Goal: Communication & Community: Share content

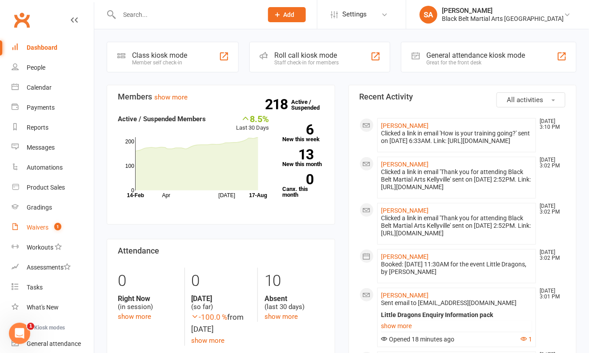
click at [40, 229] on div "Waivers" at bounding box center [38, 227] width 22 height 7
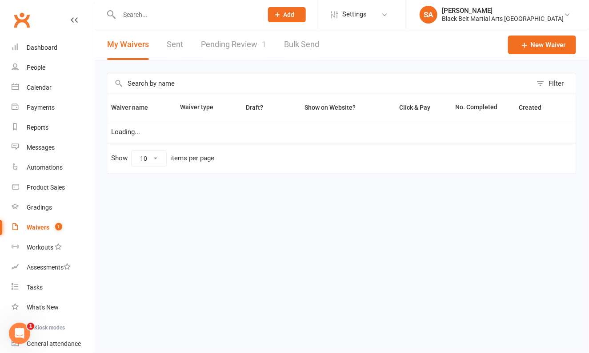
select select "100"
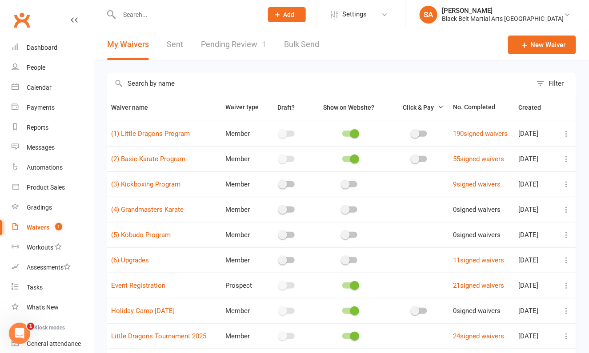
click at [232, 44] on link "Pending Review 1" at bounding box center [233, 44] width 65 height 31
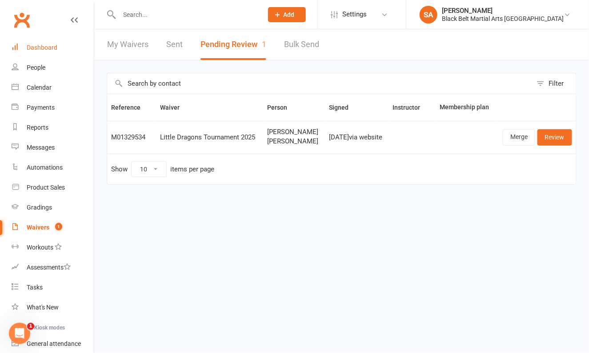
click at [32, 45] on div "Dashboard" at bounding box center [42, 47] width 31 height 7
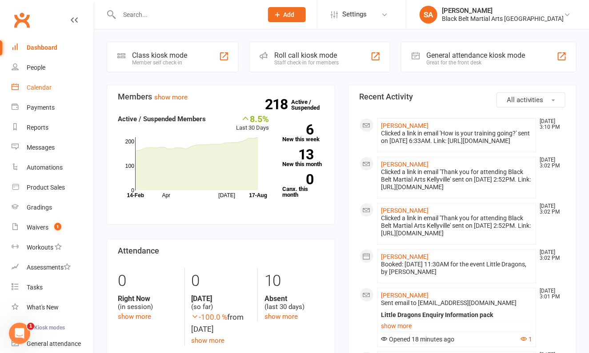
click at [32, 84] on link "Calendar" at bounding box center [53, 88] width 82 height 20
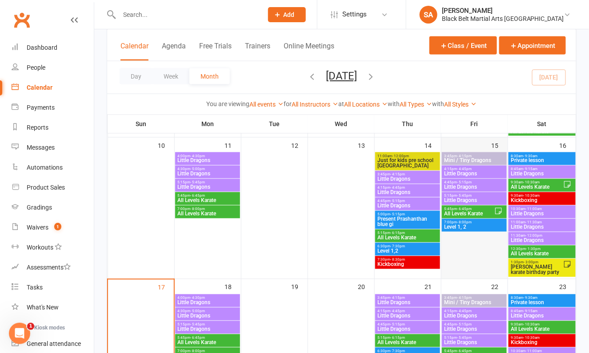
scroll to position [369, 0]
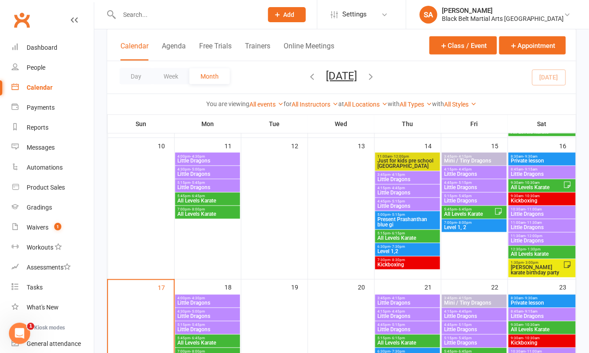
click at [462, 157] on span "- 4:15pm" at bounding box center [464, 157] width 15 height 4
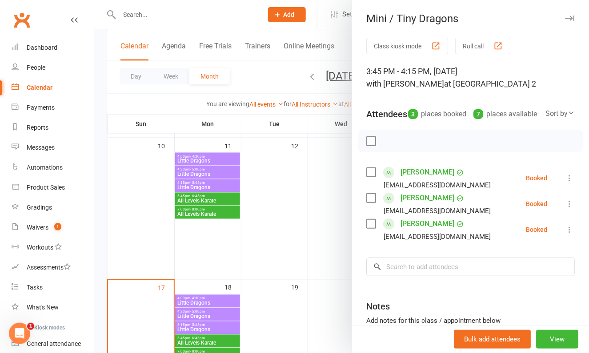
click at [372, 146] on label at bounding box center [370, 141] width 9 height 9
click at [373, 177] on label at bounding box center [370, 172] width 9 height 9
click at [390, 146] on icon "button" at bounding box center [391, 141] width 10 height 10
click at [370, 146] on label at bounding box center [370, 141] width 9 height 9
click at [369, 177] on label at bounding box center [370, 172] width 9 height 9
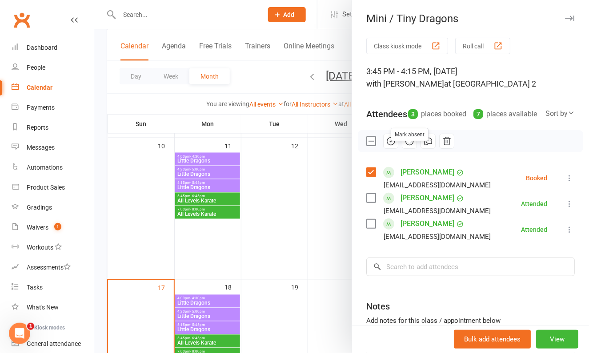
click at [412, 146] on icon "button" at bounding box center [410, 141] width 10 height 10
click at [311, 152] on div at bounding box center [341, 176] width 495 height 353
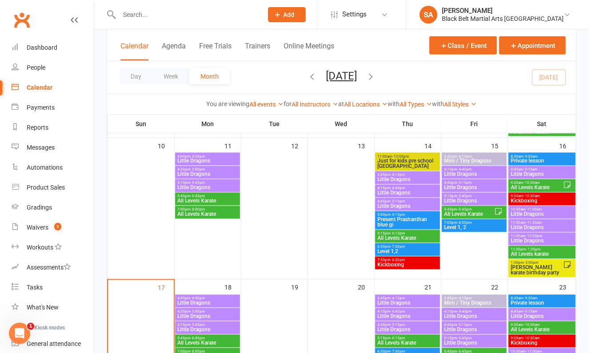
click at [475, 173] on span "Little Dragons" at bounding box center [474, 174] width 61 height 5
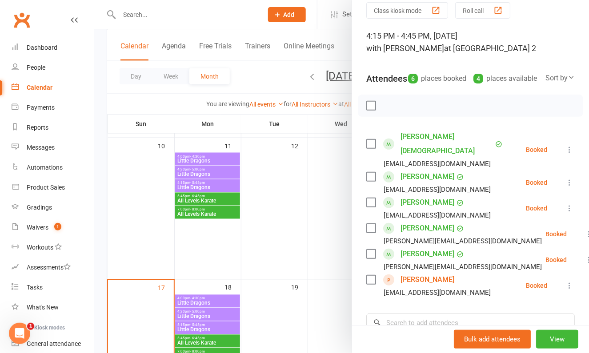
scroll to position [51, 0]
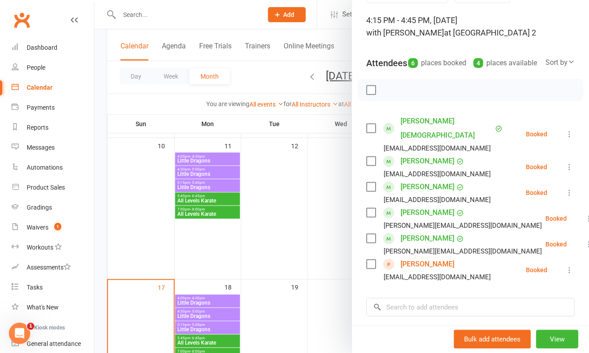
click at [369, 95] on label at bounding box center [370, 90] width 9 height 9
click at [370, 209] on label at bounding box center [370, 213] width 9 height 9
click at [370, 239] on label at bounding box center [370, 238] width 9 height 9
click at [388, 98] on button "button" at bounding box center [390, 90] width 15 height 15
click at [372, 101] on div at bounding box center [470, 90] width 225 height 22
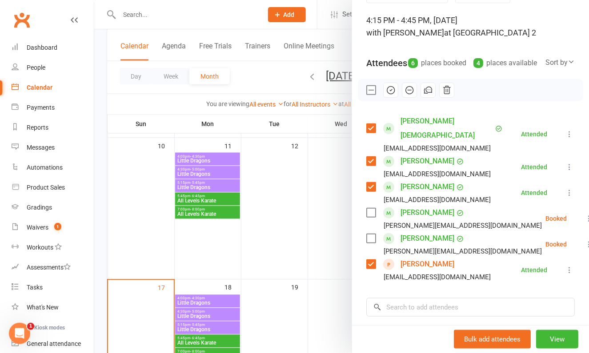
click at [371, 95] on label at bounding box center [370, 90] width 9 height 9
click at [371, 209] on label at bounding box center [370, 213] width 9 height 9
click at [410, 98] on button "button" at bounding box center [409, 90] width 15 height 15
click at [276, 171] on div at bounding box center [341, 176] width 495 height 353
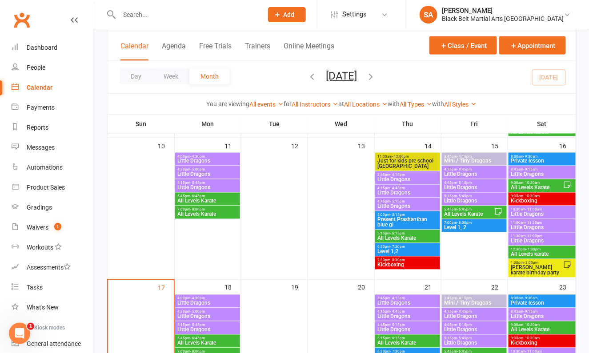
click at [463, 186] on span "Little Dragons" at bounding box center [474, 187] width 61 height 5
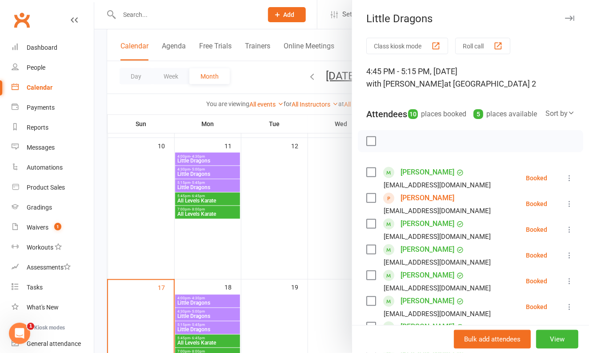
click at [372, 146] on label at bounding box center [370, 141] width 9 height 9
click at [369, 203] on label at bounding box center [370, 198] width 9 height 9
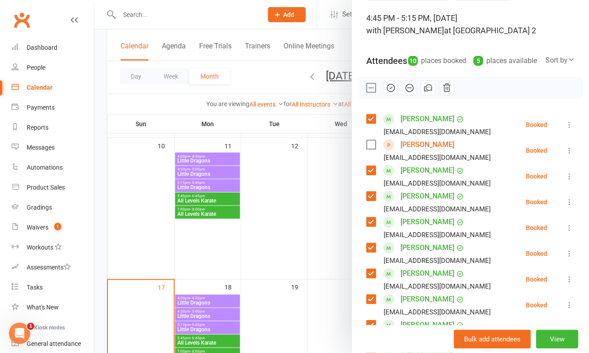
scroll to position [75, 0]
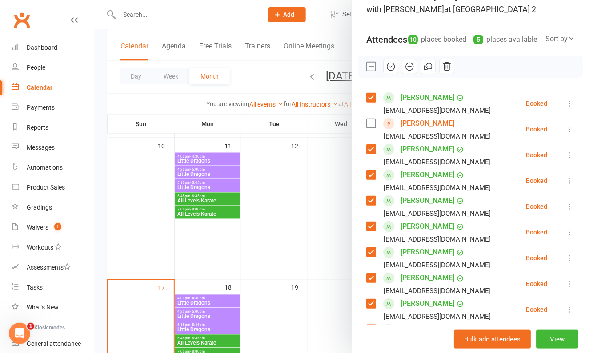
click at [369, 180] on label at bounding box center [370, 175] width 9 height 9
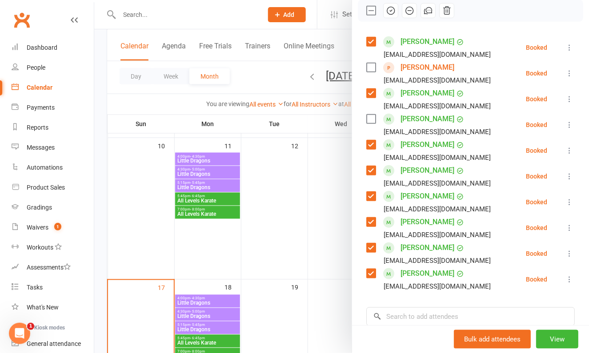
scroll to position [132, 0]
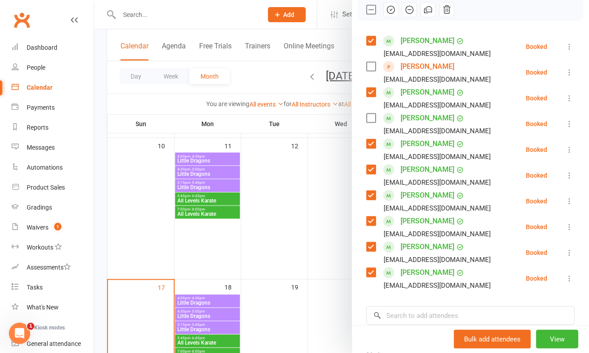
click at [371, 226] on label at bounding box center [370, 221] width 9 height 9
click at [294, 225] on div at bounding box center [341, 176] width 495 height 353
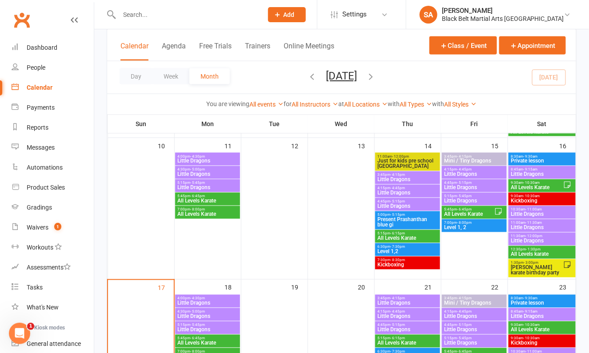
click at [463, 187] on span "Little Dragons" at bounding box center [474, 187] width 61 height 5
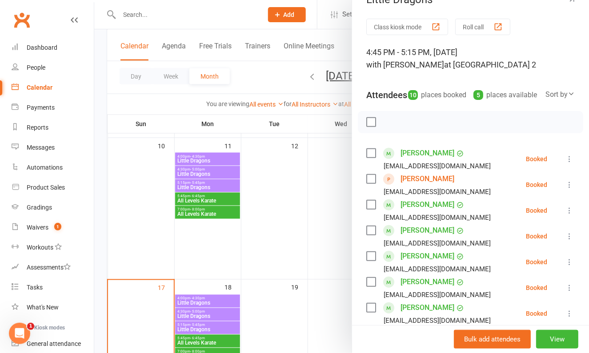
scroll to position [23, 0]
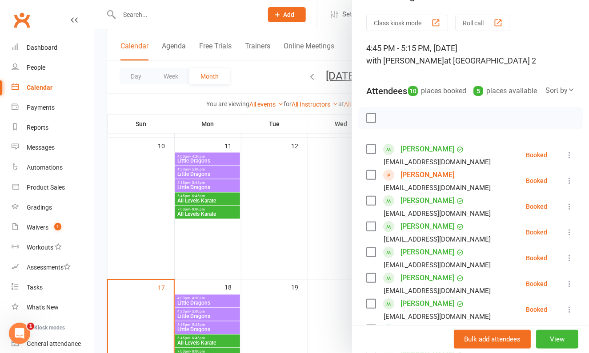
click at [369, 123] on label at bounding box center [370, 118] width 9 height 9
click at [369, 180] on label at bounding box center [370, 175] width 9 height 9
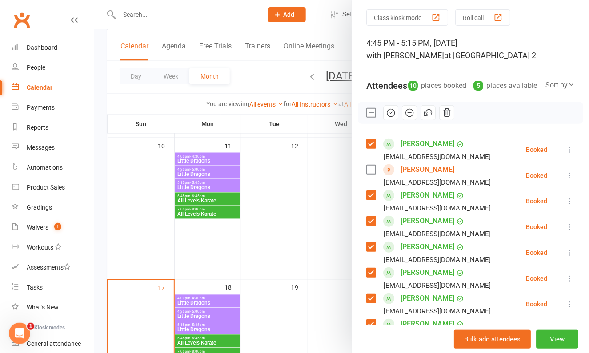
click at [370, 226] on label at bounding box center [370, 221] width 9 height 9
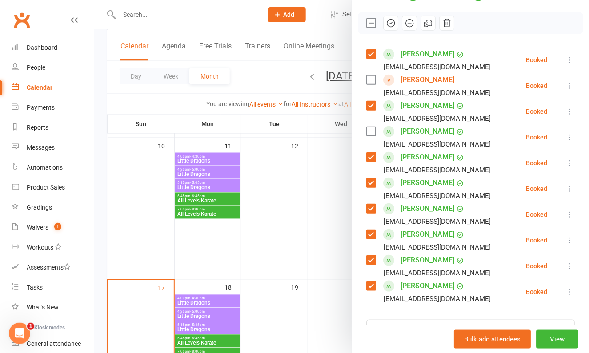
scroll to position [119, 0]
click at [369, 239] on div "Ishaan Sampat urviashar@gmail.com" at bounding box center [430, 240] width 128 height 26
click at [369, 239] on label at bounding box center [370, 234] width 9 height 9
click at [370, 265] on label at bounding box center [370, 260] width 9 height 9
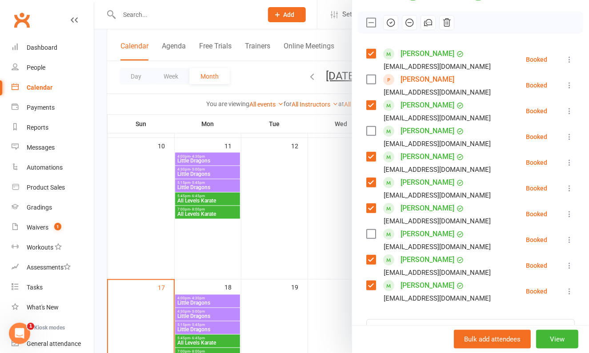
scroll to position [0, 0]
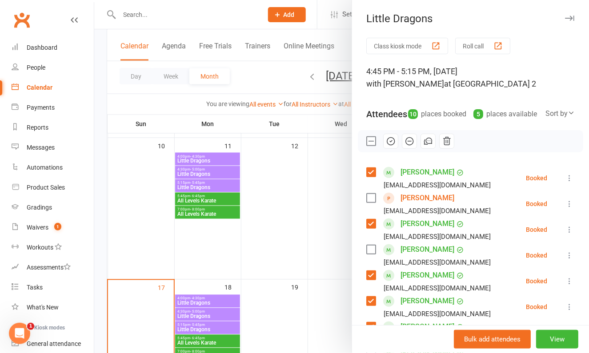
click at [389, 146] on icon "button" at bounding box center [391, 141] width 10 height 10
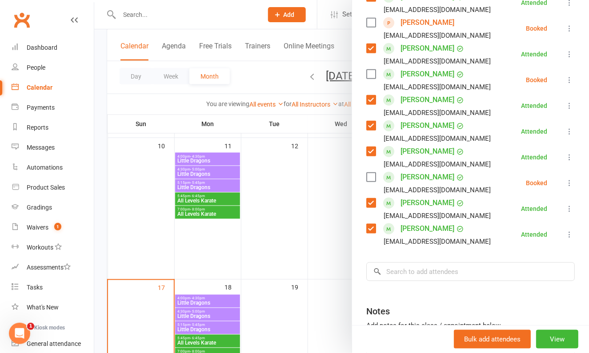
scroll to position [267, 0]
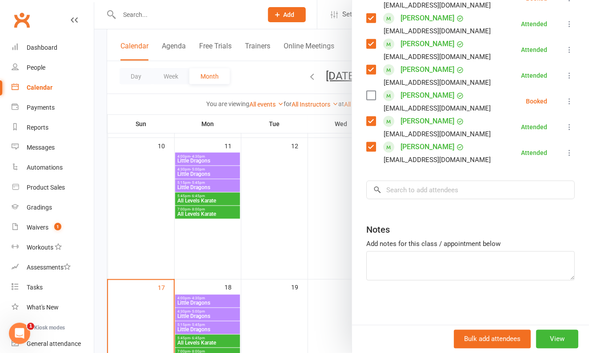
click at [286, 192] on div at bounding box center [341, 176] width 495 height 353
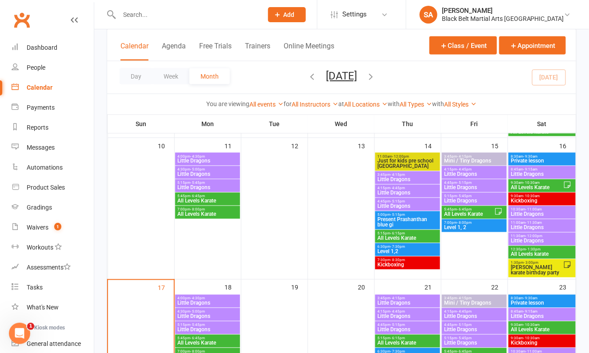
click at [211, 162] on span "Little Dragons" at bounding box center [207, 161] width 61 height 5
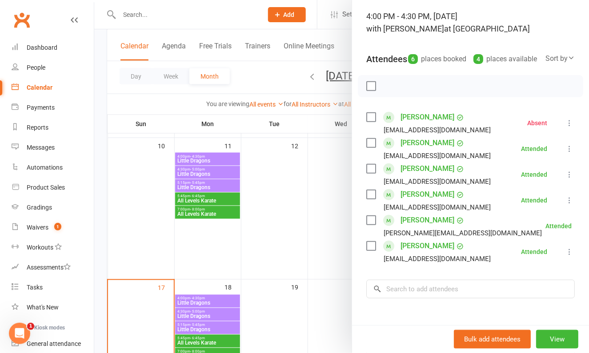
scroll to position [56, 0]
click at [225, 181] on div at bounding box center [341, 176] width 495 height 353
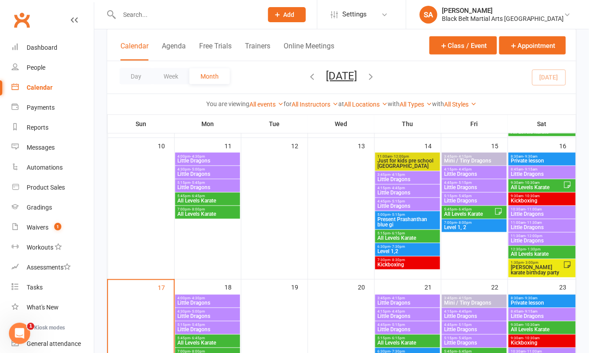
click at [203, 172] on span "Little Dragons" at bounding box center [207, 174] width 61 height 5
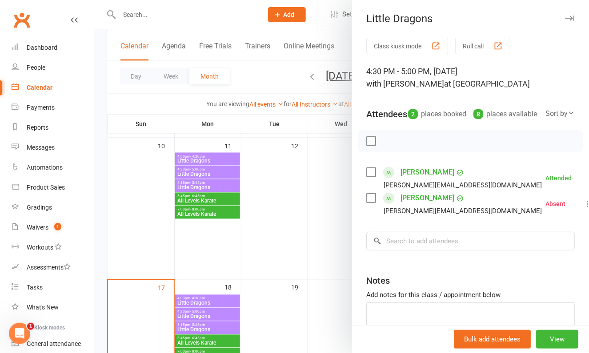
click at [197, 179] on div at bounding box center [341, 176] width 495 height 353
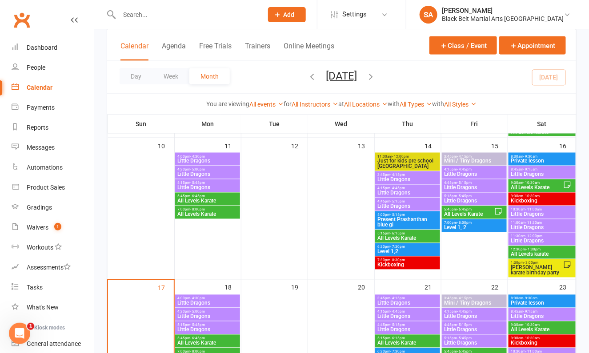
click at [461, 197] on div "5:15pm - 5:45pm Little Dragons" at bounding box center [474, 199] width 64 height 13
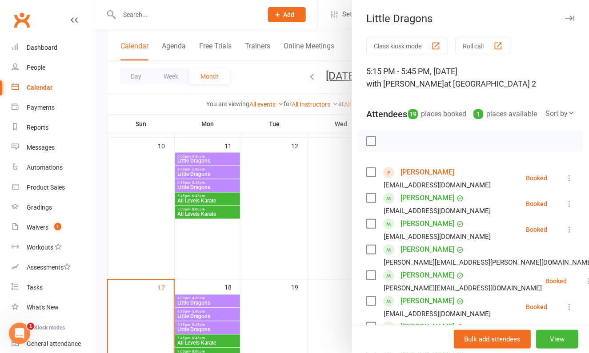
click at [372, 203] on label at bounding box center [370, 198] width 9 height 9
click at [368, 229] on label at bounding box center [370, 224] width 9 height 9
click at [368, 254] on label at bounding box center [370, 249] width 9 height 9
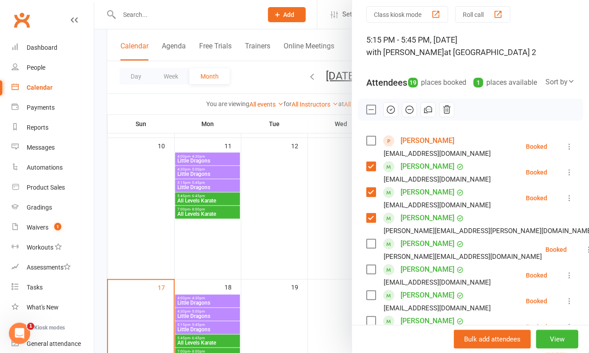
click at [370, 249] on label at bounding box center [370, 244] width 9 height 9
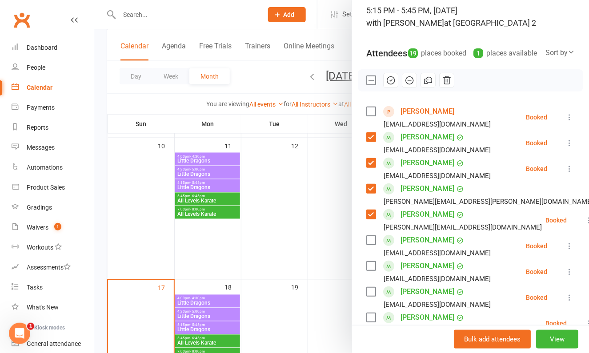
scroll to position [69, 0]
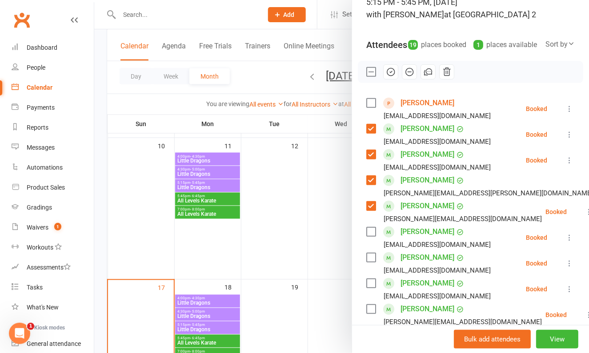
click at [369, 237] on label at bounding box center [370, 232] width 9 height 9
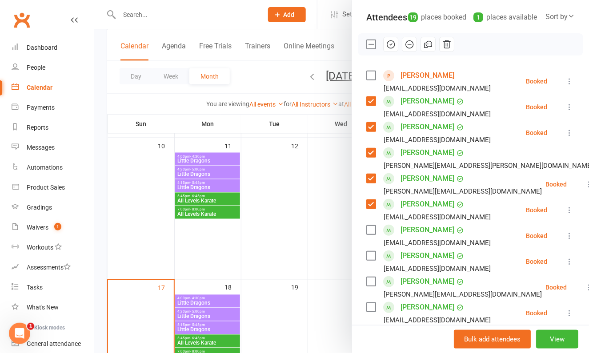
scroll to position [98, 0]
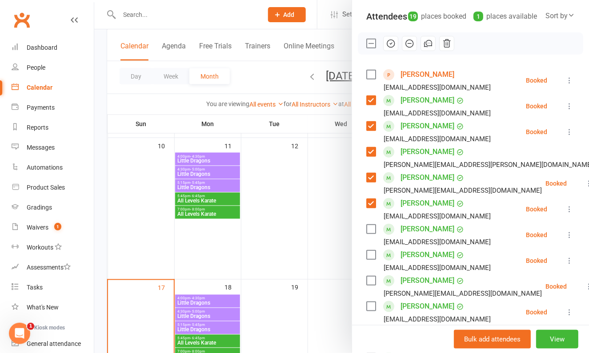
click at [369, 234] on label at bounding box center [370, 229] width 9 height 9
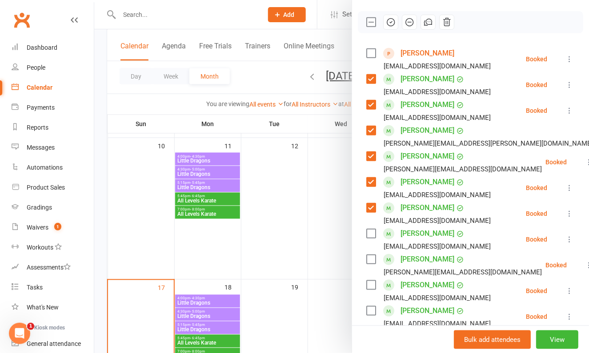
click at [367, 238] on label at bounding box center [370, 233] width 9 height 9
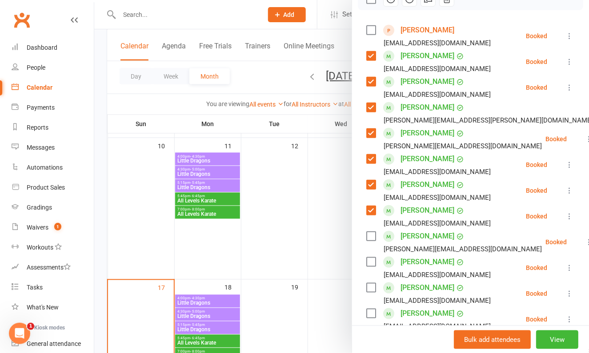
click at [367, 241] on label at bounding box center [370, 236] width 9 height 9
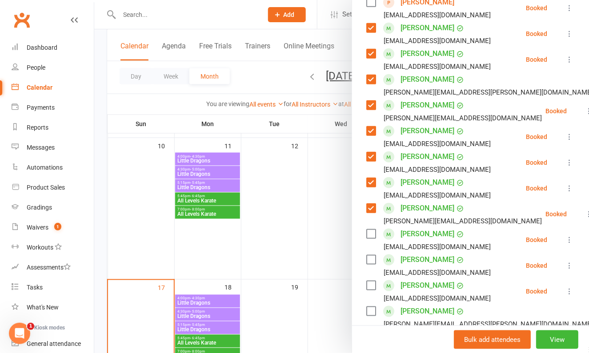
click at [367, 239] on label at bounding box center [370, 234] width 9 height 9
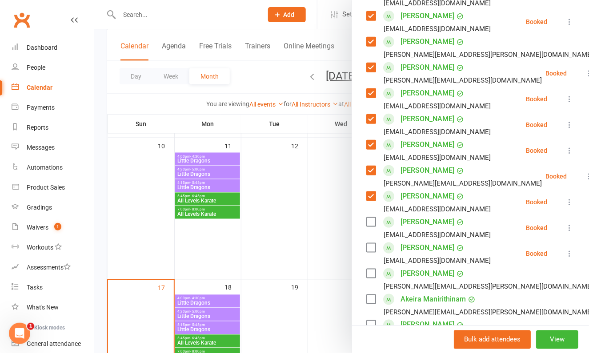
scroll to position [209, 0]
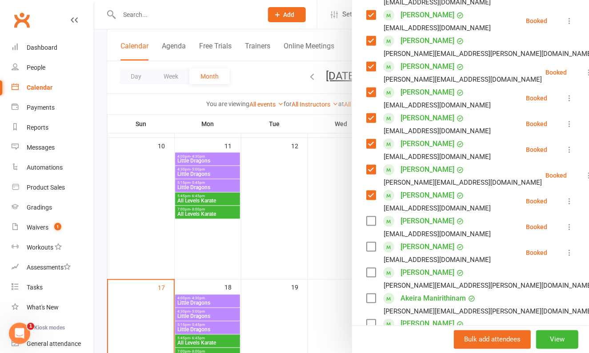
click at [368, 227] on div "Evany MacLeod bronbon@gmail.com" at bounding box center [430, 227] width 128 height 26
click at [369, 226] on label at bounding box center [370, 221] width 9 height 9
click at [369, 252] on div "Riley MacLeod bronbon@gmail.com" at bounding box center [430, 253] width 128 height 26
click at [369, 252] on label at bounding box center [370, 247] width 9 height 9
click at [372, 277] on label at bounding box center [370, 273] width 9 height 9
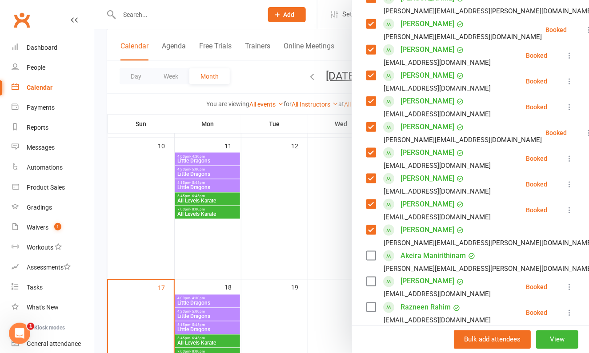
scroll to position [273, 0]
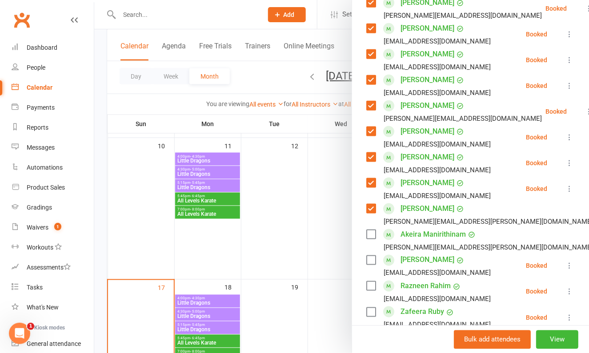
click at [370, 239] on label at bounding box center [370, 234] width 9 height 9
click at [374, 265] on label at bounding box center [370, 260] width 9 height 9
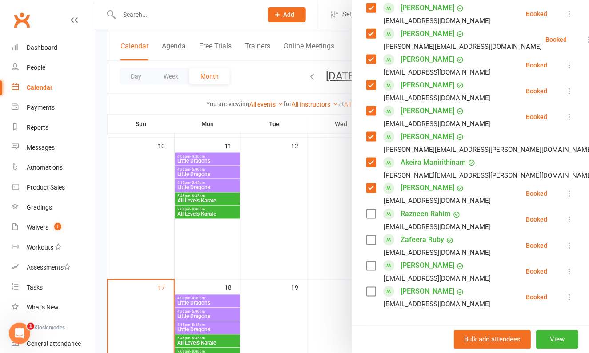
scroll to position [345, 0]
click at [371, 218] on label at bounding box center [370, 213] width 9 height 9
click at [369, 270] on label at bounding box center [370, 265] width 9 height 9
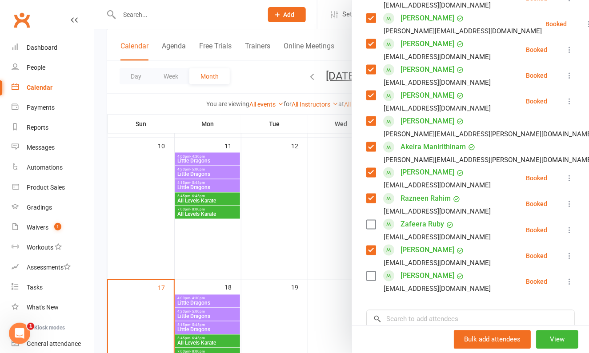
scroll to position [362, 0]
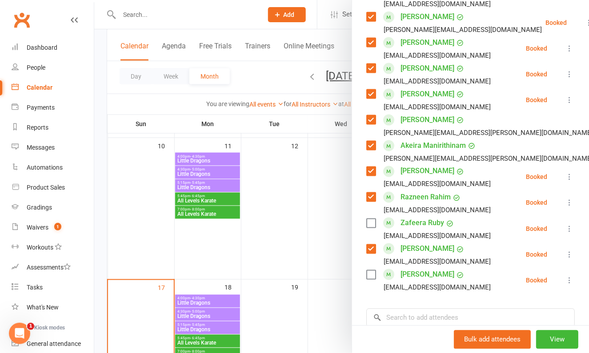
click at [373, 280] on label at bounding box center [370, 275] width 9 height 9
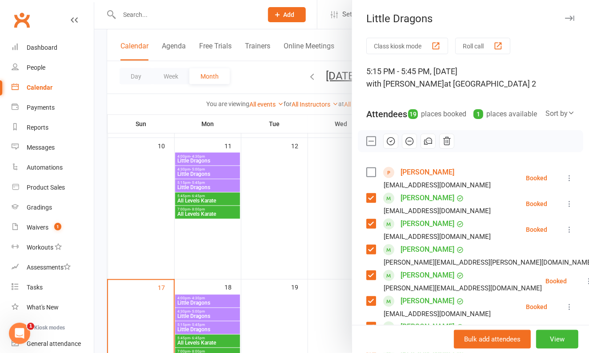
click at [393, 146] on icon "button" at bounding box center [391, 141] width 10 height 10
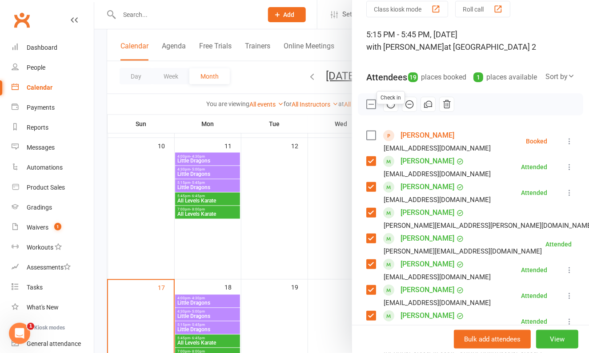
click at [368, 109] on label at bounding box center [370, 104] width 9 height 9
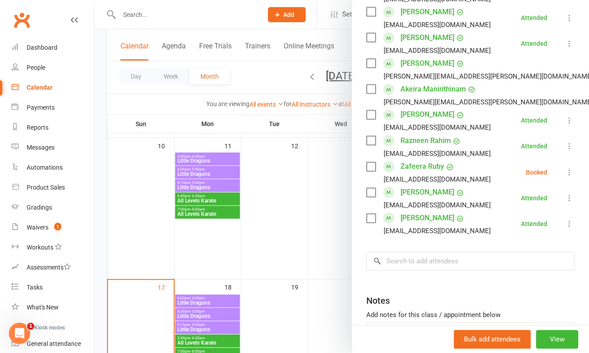
click at [371, 172] on label at bounding box center [370, 167] width 9 height 9
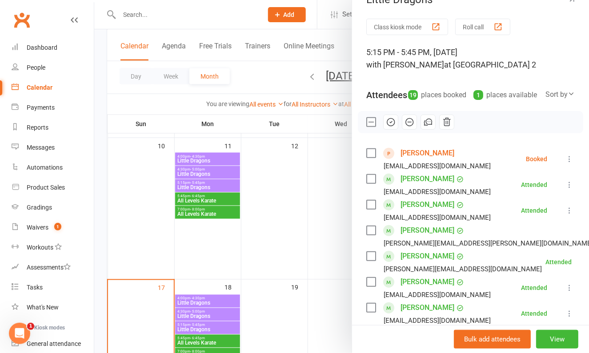
scroll to position [0, 0]
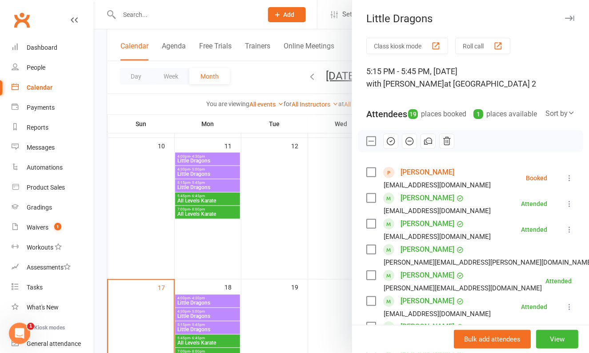
click at [410, 146] on icon "button" at bounding box center [410, 141] width 10 height 10
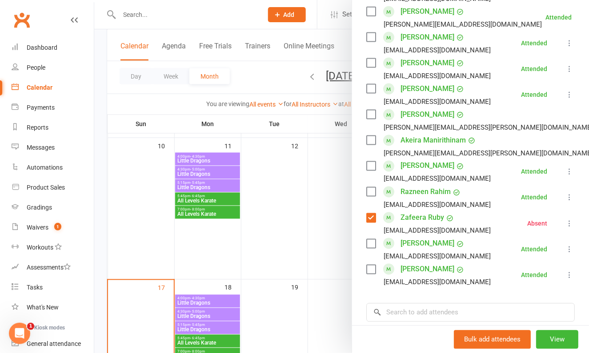
scroll to position [377, 0]
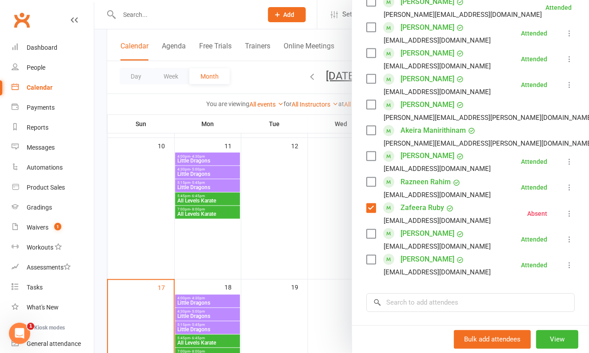
click at [267, 241] on div at bounding box center [341, 176] width 495 height 353
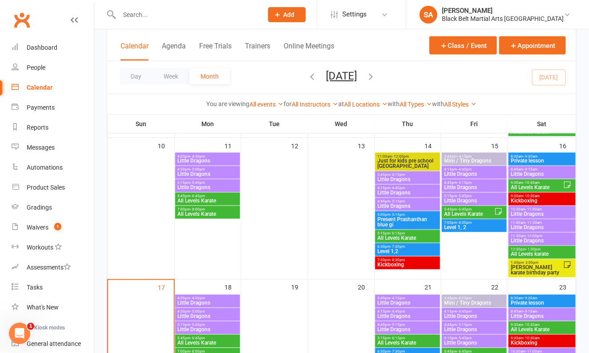
click at [466, 209] on span "- 6:45pm" at bounding box center [464, 210] width 15 height 4
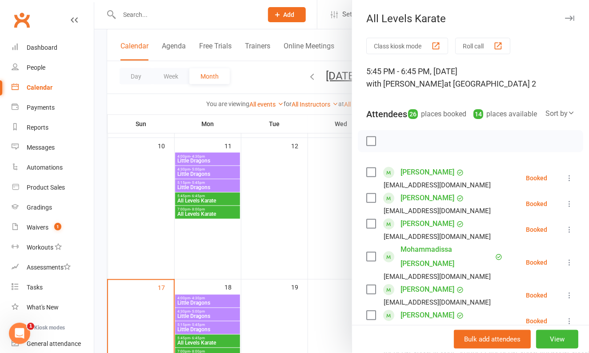
click at [369, 203] on label at bounding box center [370, 198] width 9 height 9
click at [370, 229] on label at bounding box center [370, 224] width 9 height 9
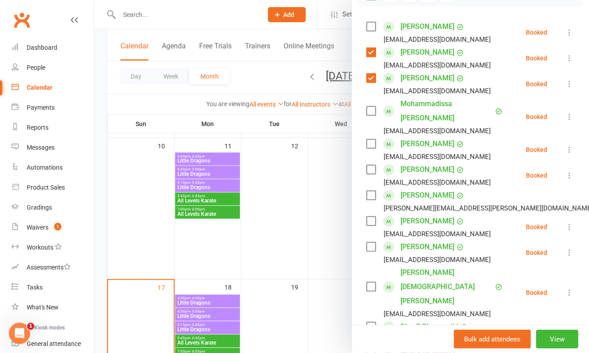
scroll to position [161, 0]
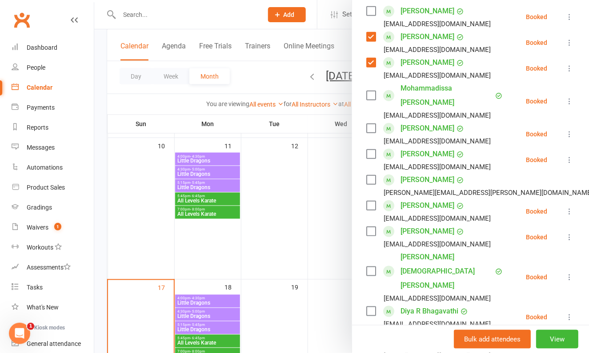
click at [369, 184] on label at bounding box center [370, 180] width 9 height 9
click at [369, 210] on label at bounding box center [370, 205] width 9 height 9
click at [371, 210] on label at bounding box center [370, 205] width 9 height 9
click at [372, 236] on label at bounding box center [370, 231] width 9 height 9
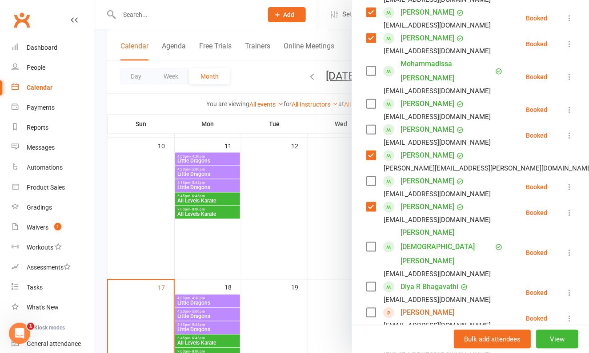
scroll to position [187, 0]
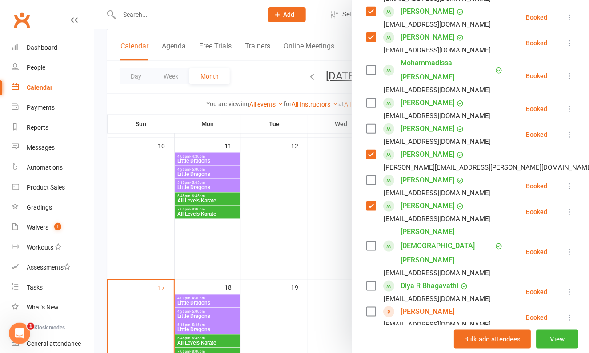
click at [372, 244] on label at bounding box center [370, 246] width 9 height 9
click at [370, 279] on div "Diya R Bhagavathi Bagavathy_cse@yahoo.com" at bounding box center [430, 292] width 128 height 26
click at [371, 282] on label at bounding box center [370, 286] width 9 height 9
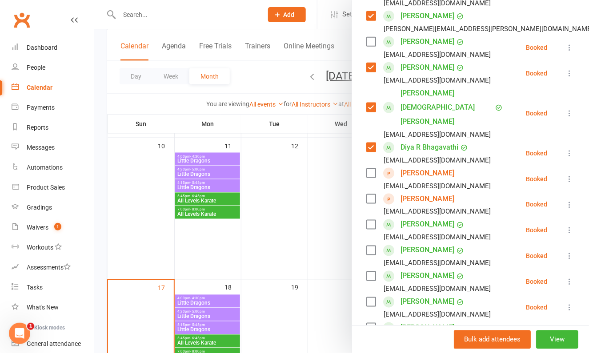
scroll to position [337, 0]
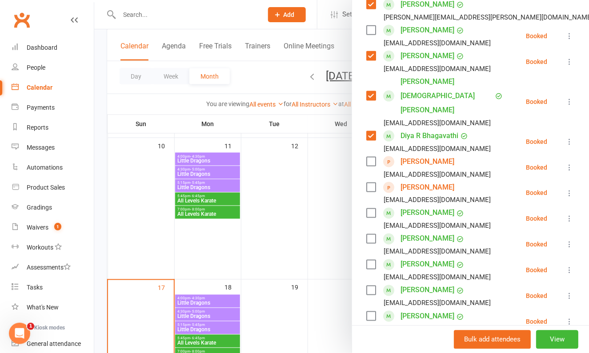
click at [370, 261] on label at bounding box center [370, 265] width 9 height 9
click at [372, 286] on label at bounding box center [370, 290] width 9 height 9
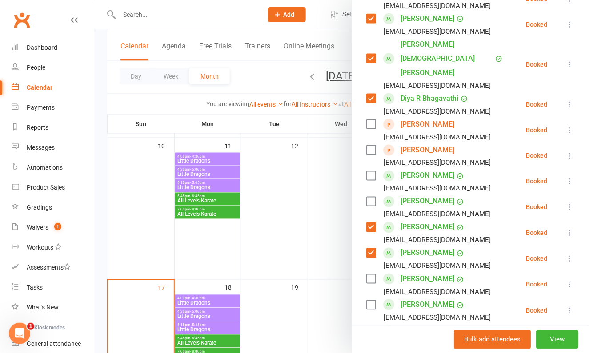
scroll to position [375, 0]
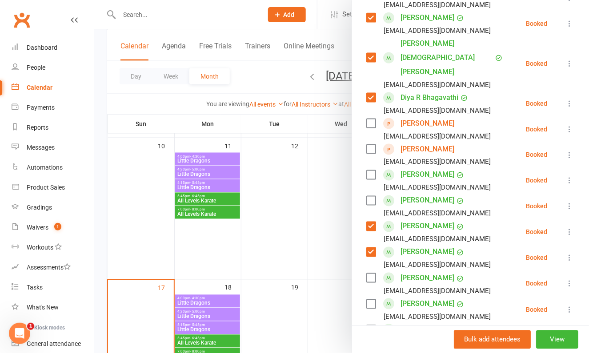
click at [372, 274] on label at bounding box center [370, 278] width 9 height 9
click at [372, 300] on label at bounding box center [370, 304] width 9 height 9
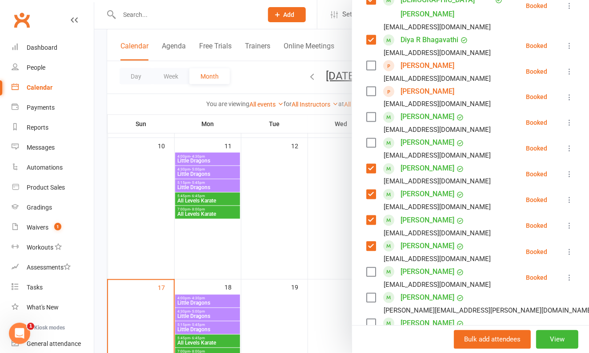
scroll to position [436, 0]
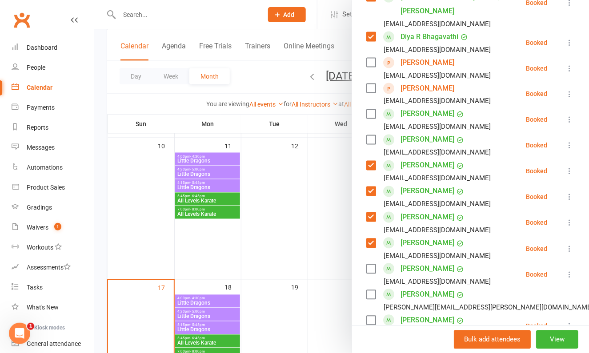
click at [368, 265] on label at bounding box center [370, 269] width 9 height 9
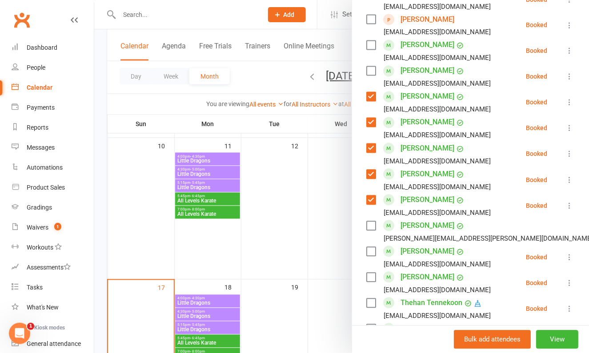
scroll to position [506, 0]
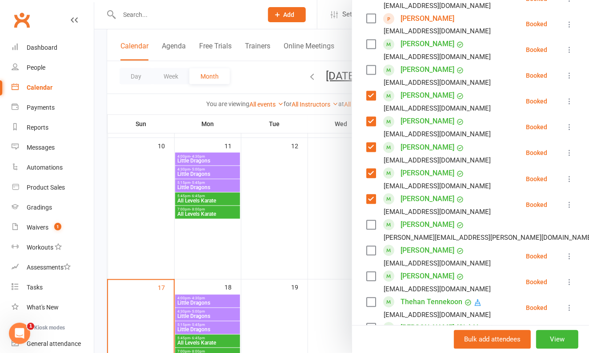
click at [372, 247] on label at bounding box center [370, 251] width 9 height 9
click at [373, 273] on label at bounding box center [370, 277] width 9 height 9
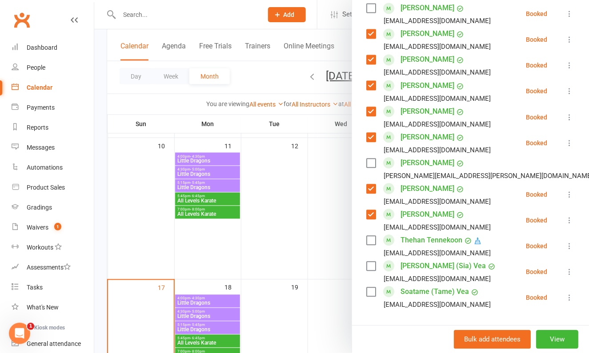
scroll to position [574, 0]
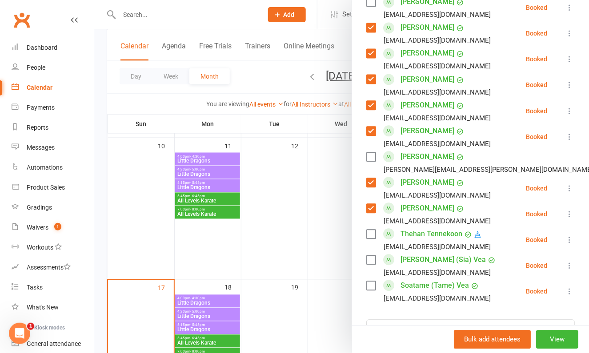
click at [369, 256] on label at bounding box center [370, 260] width 9 height 9
click at [369, 281] on label at bounding box center [370, 285] width 9 height 9
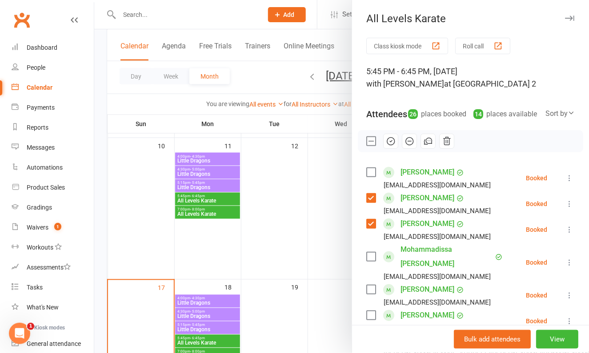
click at [386, 146] on icon "button" at bounding box center [391, 141] width 10 height 10
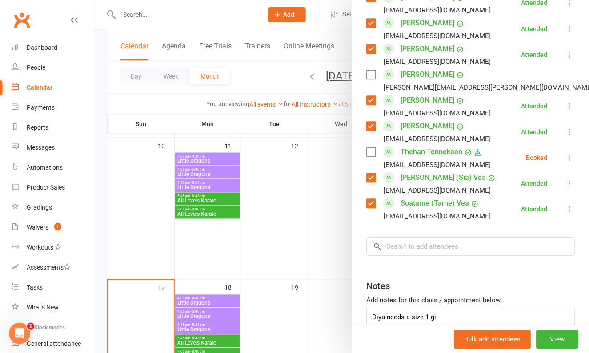
scroll to position [694, 0]
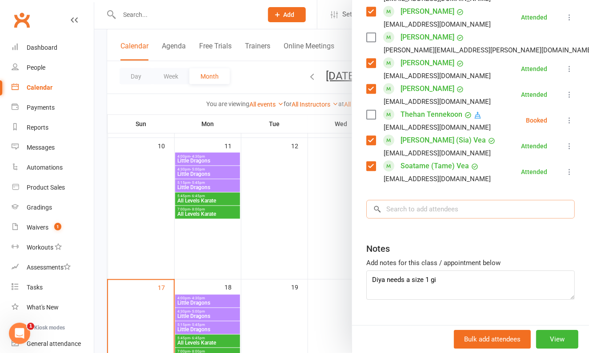
click at [440, 200] on input "search" at bounding box center [470, 209] width 209 height 19
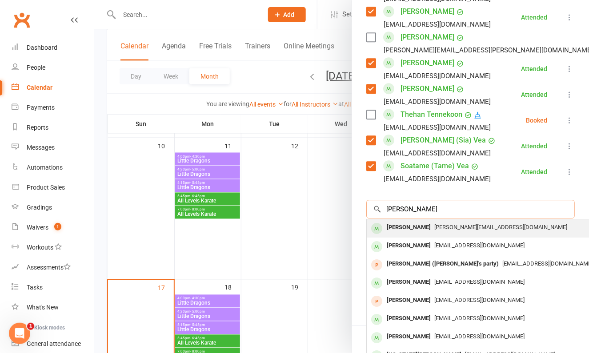
type input "Amelia Tam"
click at [437, 224] on span "kelly.tam29@gmail.com" at bounding box center [500, 227] width 133 height 7
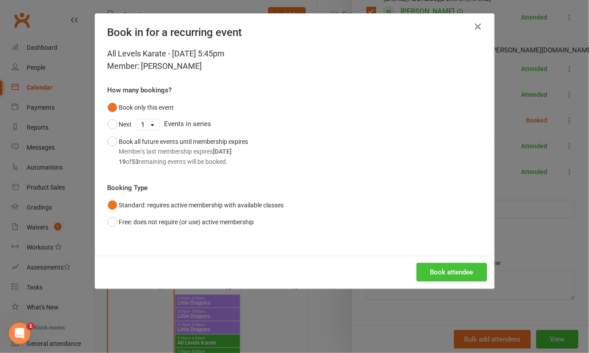
click at [453, 269] on button "Book attendee" at bounding box center [452, 272] width 71 height 19
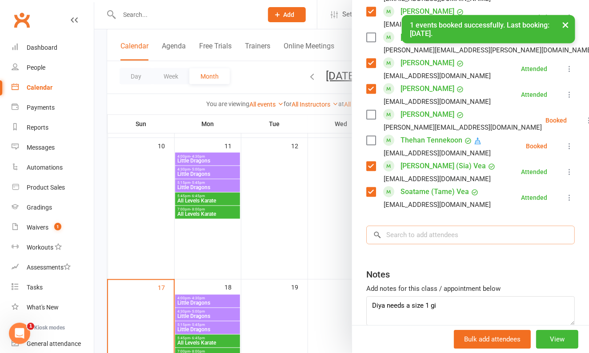
click at [436, 226] on input "search" at bounding box center [470, 235] width 209 height 19
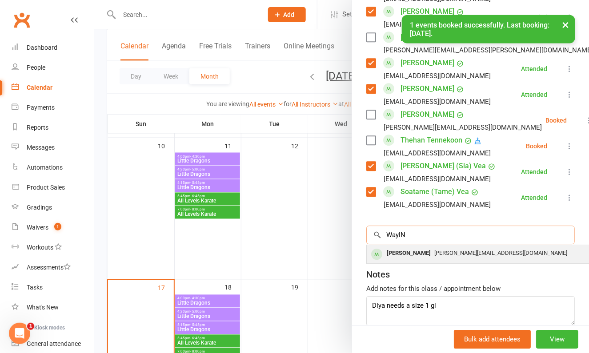
type input "WaylN"
click at [444, 250] on span "kelly.tam29@gmail.com" at bounding box center [500, 253] width 133 height 7
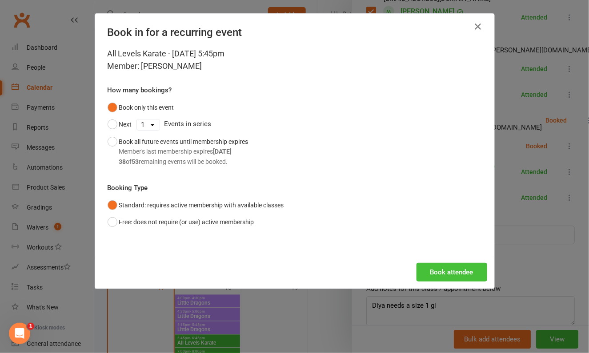
click at [464, 274] on button "Book attendee" at bounding box center [452, 272] width 71 height 19
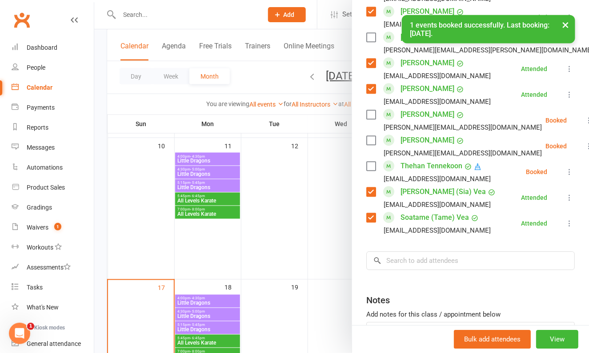
click at [372, 136] on label at bounding box center [370, 140] width 9 height 9
click at [372, 110] on label at bounding box center [370, 114] width 9 height 9
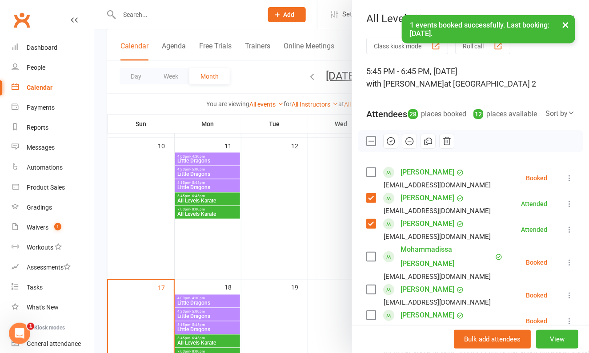
click at [393, 145] on icon "button" at bounding box center [391, 142] width 8 height 8
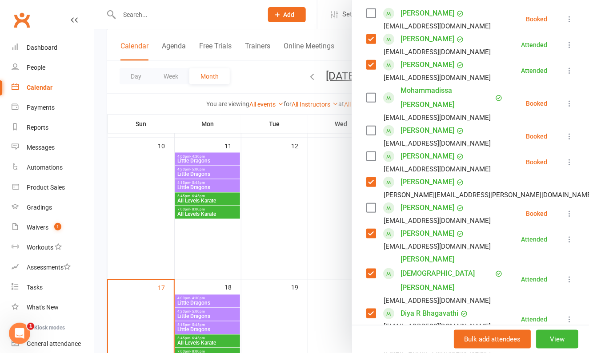
scroll to position [271, 0]
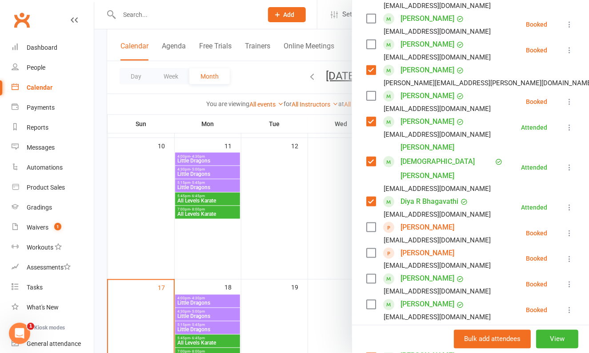
click at [300, 217] on div at bounding box center [341, 176] width 495 height 353
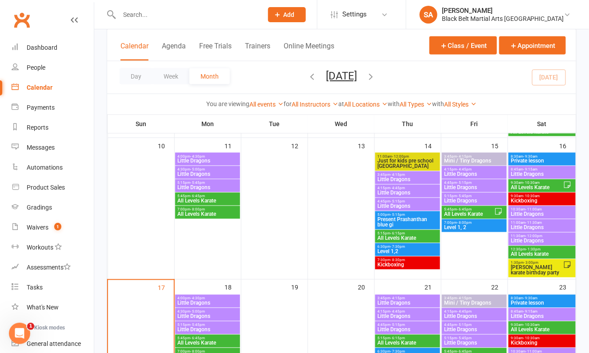
click at [456, 225] on span "Level 1, 2" at bounding box center [474, 227] width 61 height 5
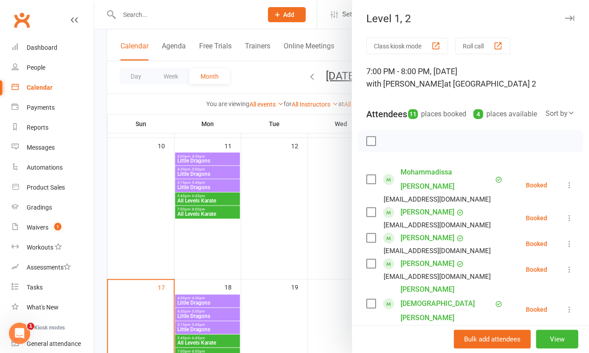
click at [371, 184] on label at bounding box center [370, 179] width 9 height 9
click at [370, 243] on label at bounding box center [370, 238] width 9 height 9
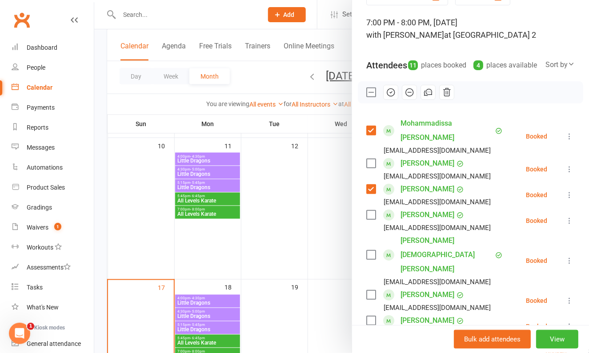
scroll to position [70, 0]
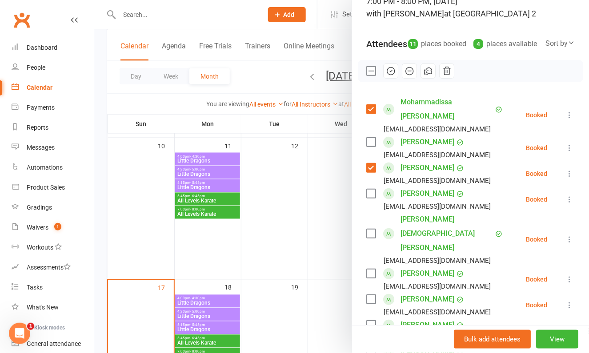
click at [369, 229] on label at bounding box center [370, 233] width 9 height 9
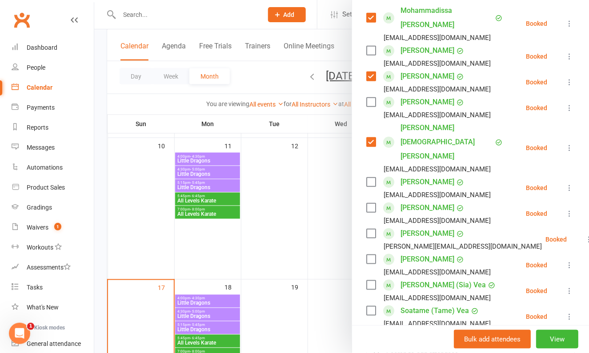
scroll to position [164, 0]
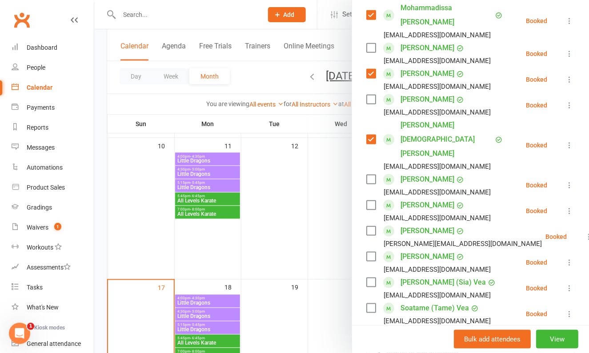
click at [369, 253] on label at bounding box center [370, 257] width 9 height 9
click at [371, 304] on label at bounding box center [370, 308] width 9 height 9
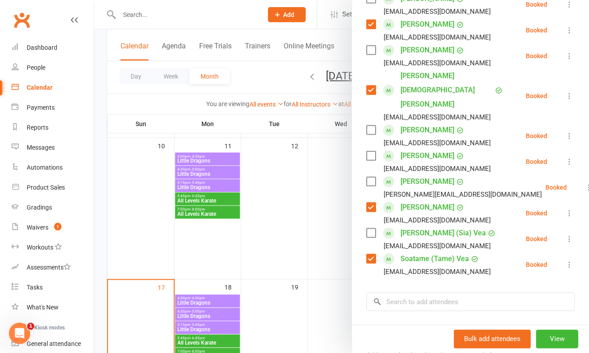
scroll to position [307, 0]
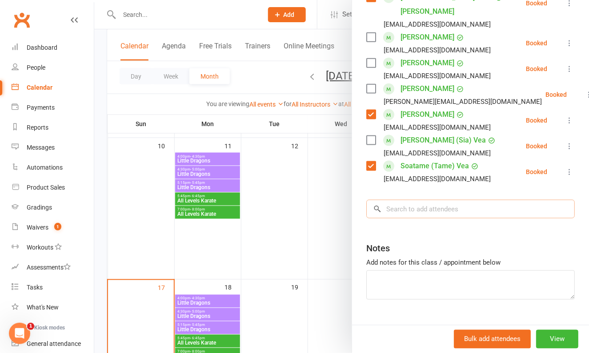
click at [421, 200] on input "search" at bounding box center [470, 209] width 209 height 19
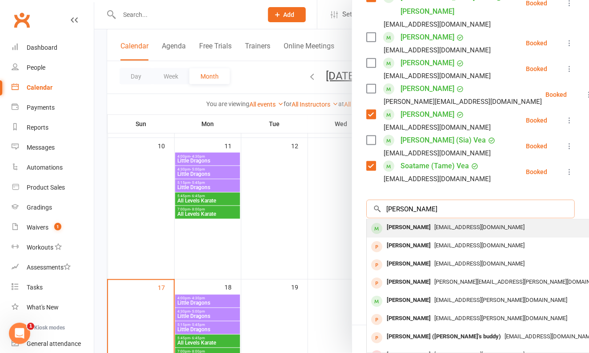
type input "ANAYA"
click at [434, 224] on span "arbakhru@yahoo.com" at bounding box center [479, 227] width 90 height 7
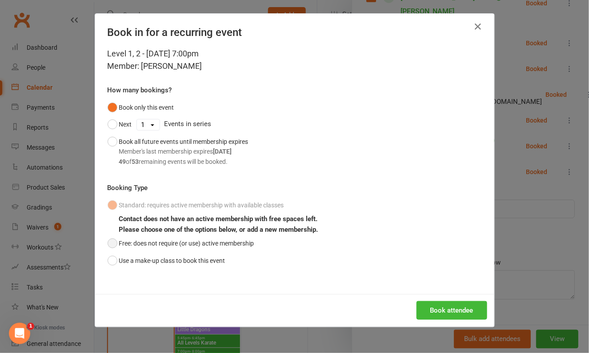
click at [179, 247] on button "Free: does not require (or use) active membership" at bounding box center [181, 243] width 147 height 17
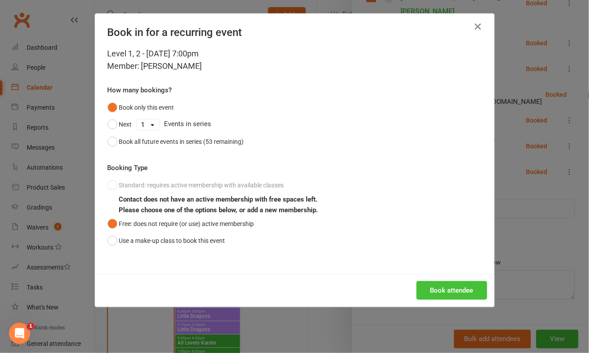
click at [430, 283] on button "Book attendee" at bounding box center [452, 290] width 71 height 19
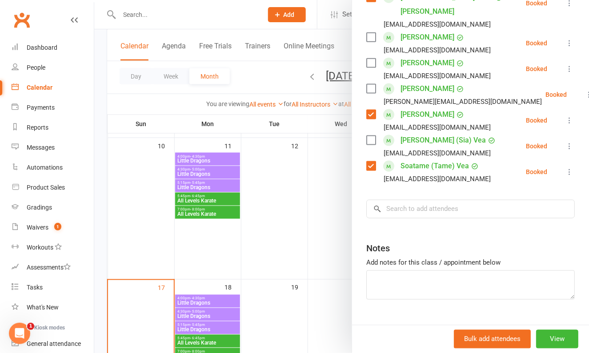
scroll to position [0, 0]
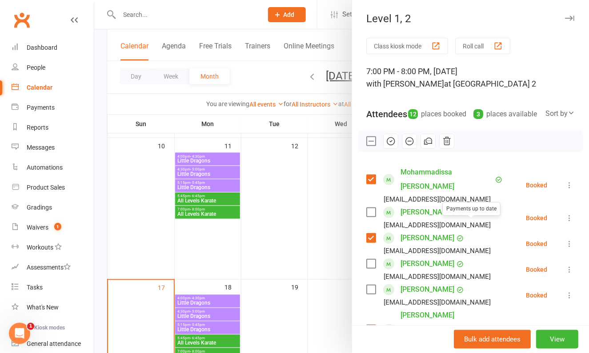
click at [384, 149] on button "button" at bounding box center [390, 141] width 15 height 15
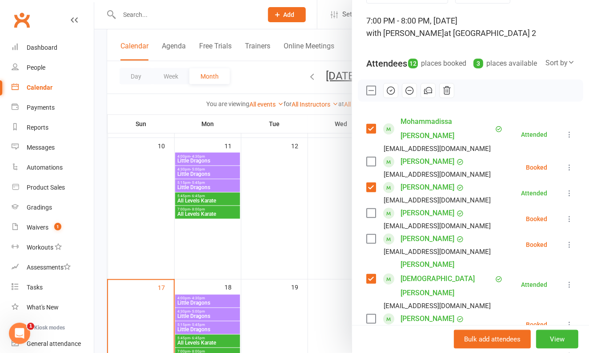
scroll to position [333, 0]
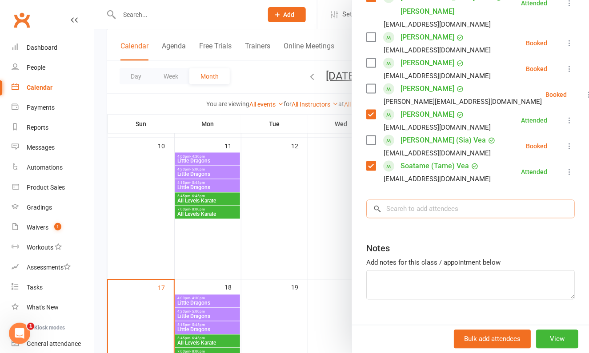
click at [420, 200] on input "search" at bounding box center [470, 209] width 209 height 19
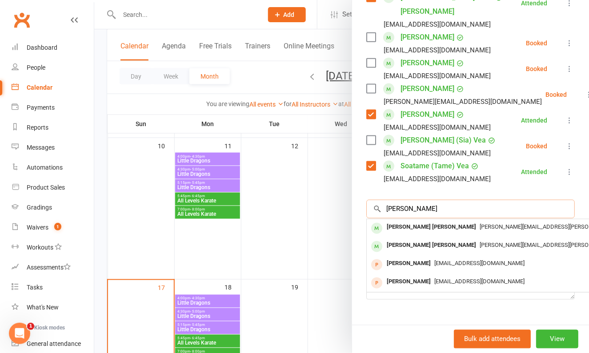
click at [419, 200] on input "Adriel" at bounding box center [470, 209] width 209 height 19
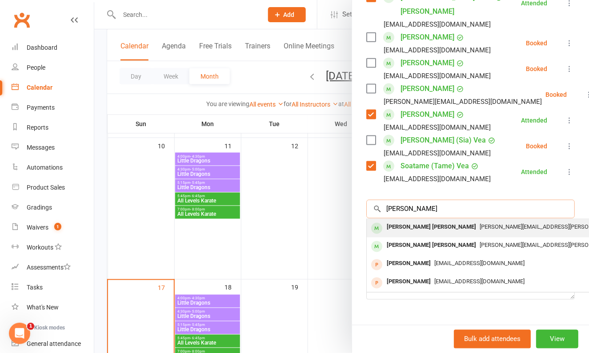
type input "Adriel"
click at [420, 221] on div "Joshua Adriel" at bounding box center [431, 227] width 96 height 13
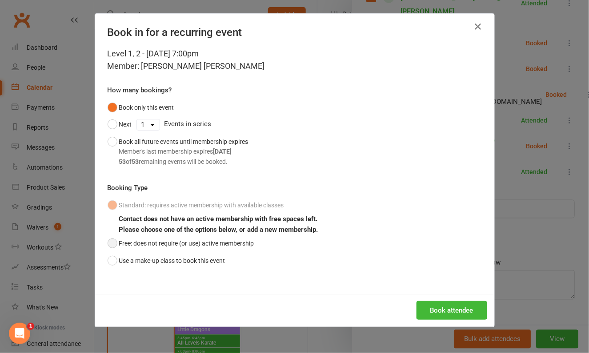
click at [162, 245] on button "Free: does not require (or use) active membership" at bounding box center [181, 243] width 147 height 17
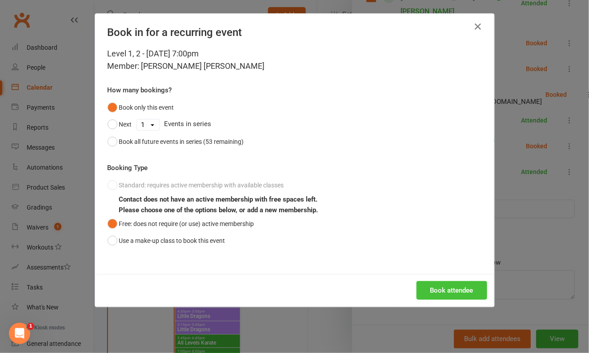
click at [445, 285] on button "Book attendee" at bounding box center [452, 290] width 71 height 19
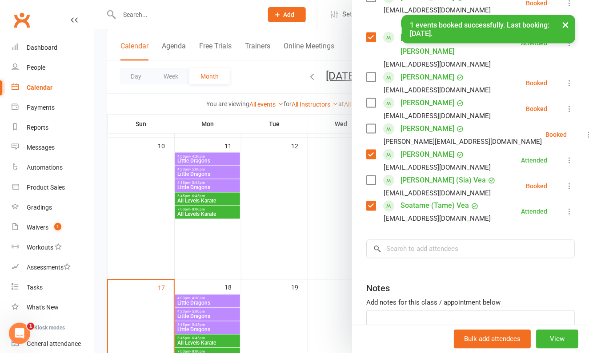
scroll to position [358, 0]
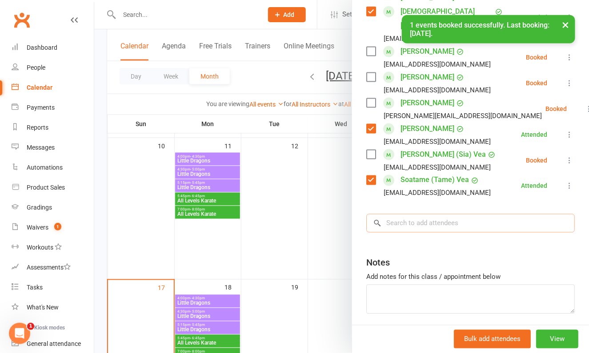
click at [445, 214] on input "search" at bounding box center [470, 223] width 209 height 19
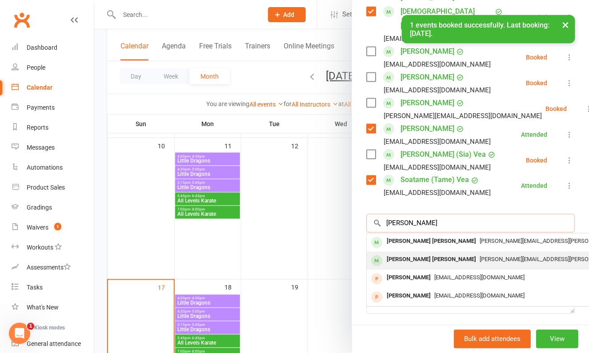
type input "Adriel"
click at [480, 257] on span "elvina.christ@gmail.com" at bounding box center [568, 260] width 176 height 7
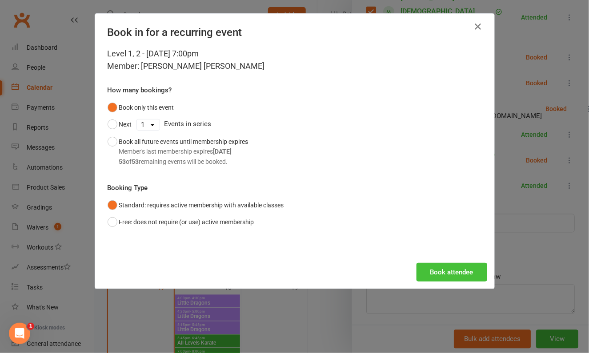
click at [429, 266] on button "Book attendee" at bounding box center [452, 272] width 71 height 19
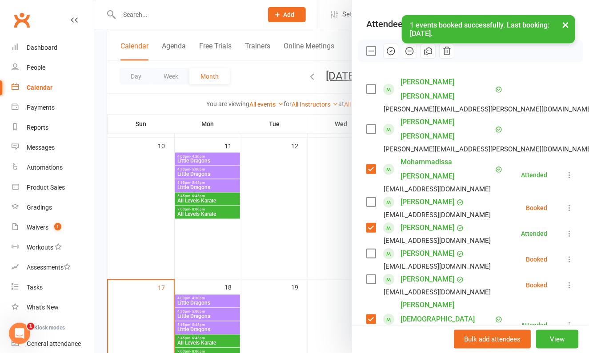
scroll to position [90, 0]
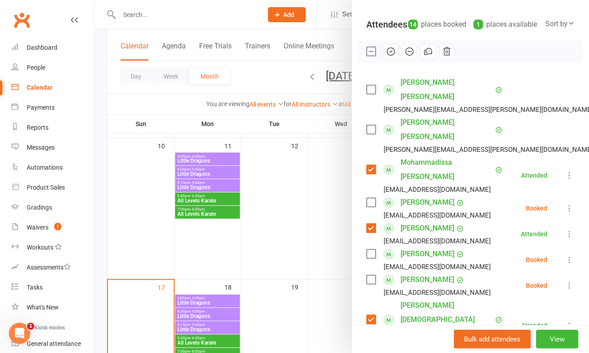
click at [371, 125] on label at bounding box center [370, 129] width 9 height 9
click at [371, 94] on label at bounding box center [370, 89] width 9 height 9
click at [393, 56] on icon "button" at bounding box center [391, 52] width 10 height 10
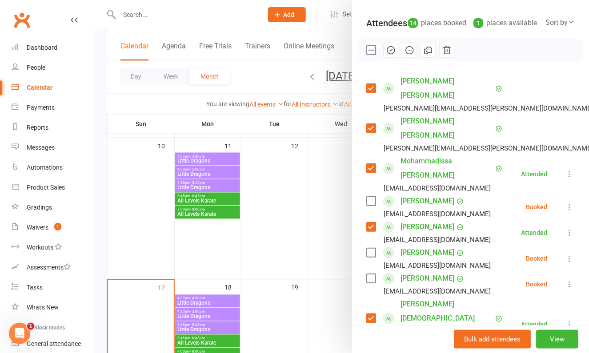
click at [374, 274] on label at bounding box center [370, 278] width 9 height 9
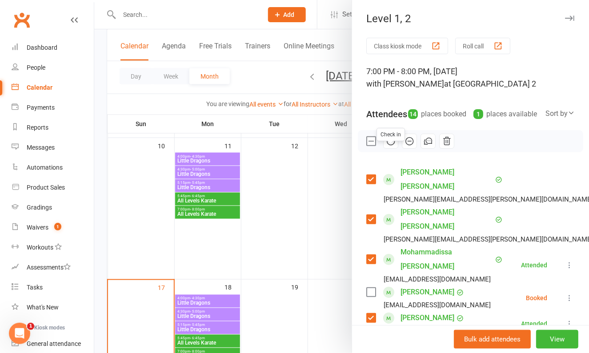
click at [388, 146] on icon "button" at bounding box center [391, 141] width 10 height 10
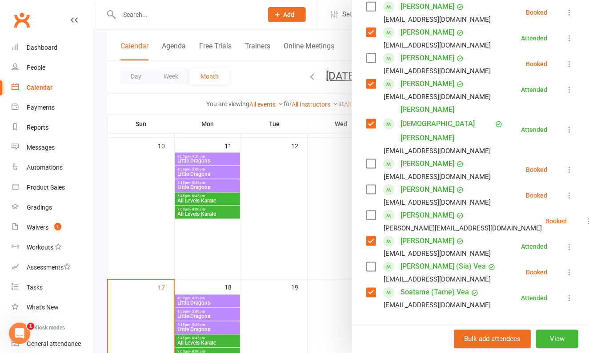
scroll to position [321, 0]
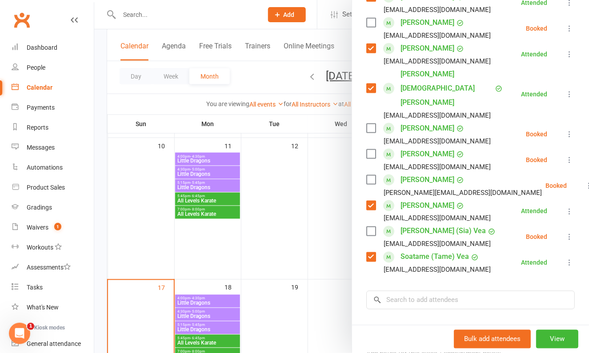
click at [277, 197] on div at bounding box center [341, 176] width 495 height 353
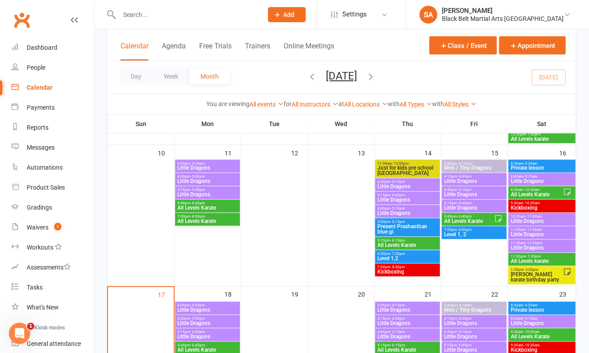
scroll to position [353, 0]
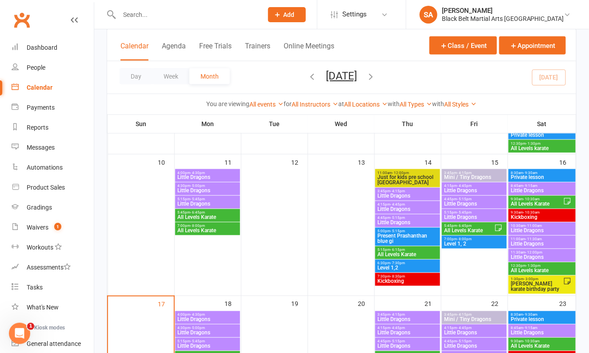
click at [527, 175] on span "Private lesson" at bounding box center [542, 177] width 64 height 5
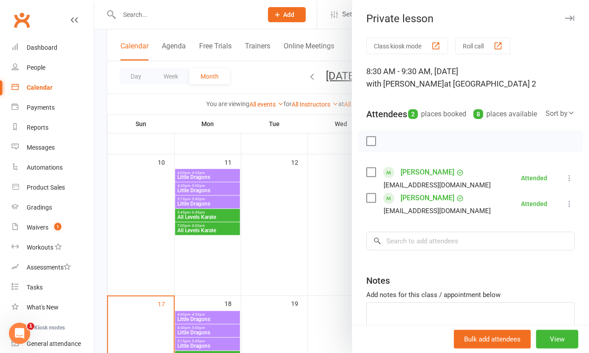
click at [289, 201] on div at bounding box center [341, 176] width 495 height 353
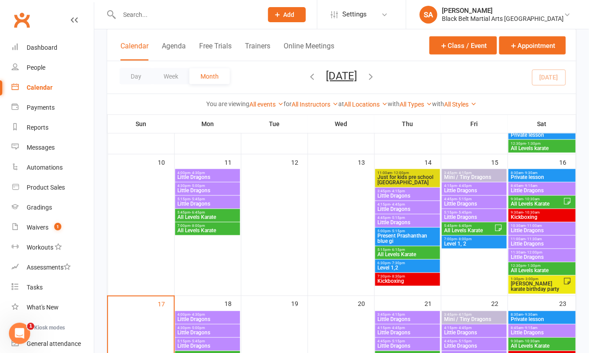
click at [543, 202] on span "All Levels Karate" at bounding box center [536, 204] width 53 height 5
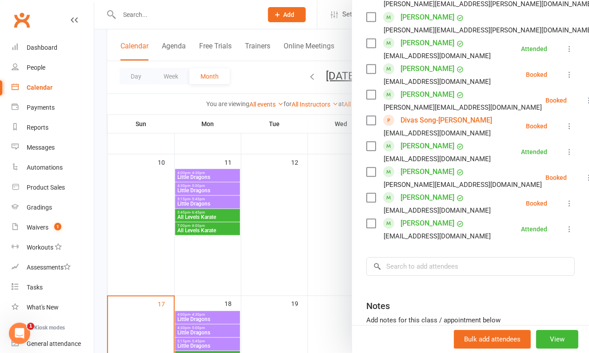
scroll to position [584, 0]
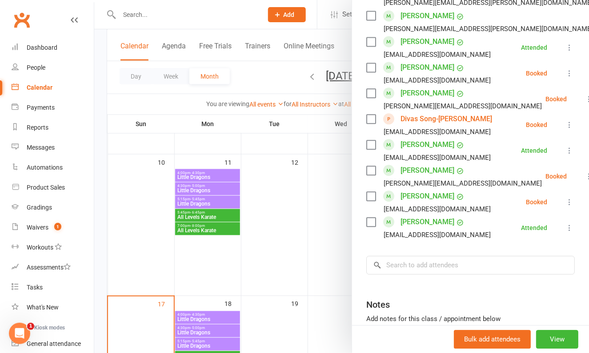
click at [268, 194] on div at bounding box center [341, 176] width 495 height 353
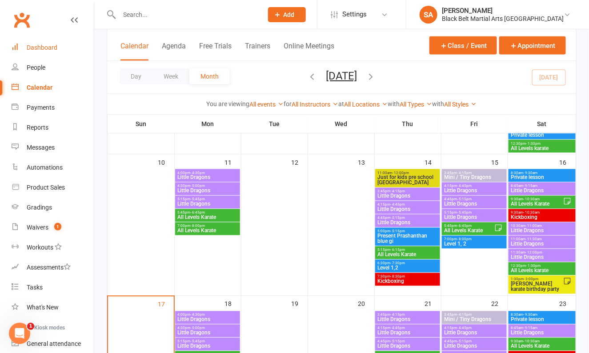
click at [42, 52] on link "Dashboard" at bounding box center [53, 48] width 82 height 20
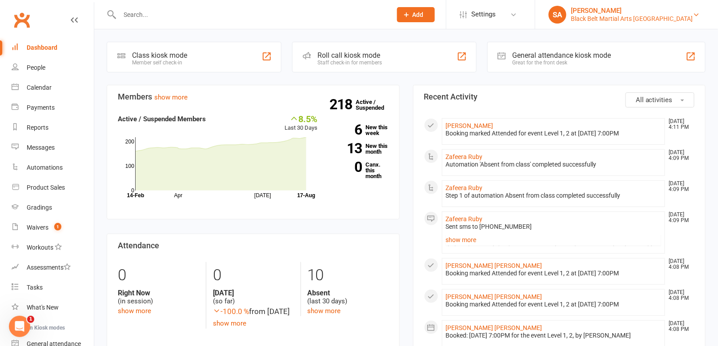
click at [631, 18] on div "Black Belt Martial Arts Kellyville" at bounding box center [632, 19] width 122 height 8
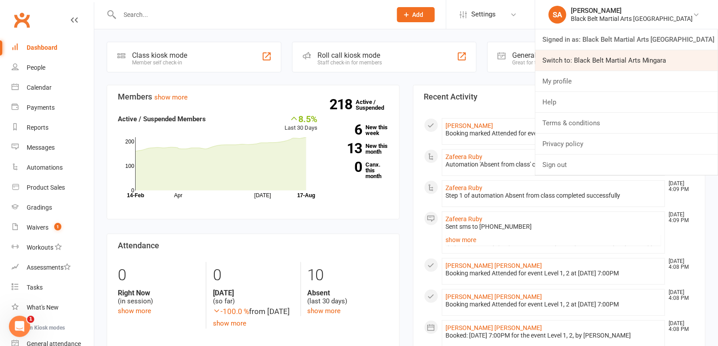
click at [631, 65] on link "Switch to: Black Belt Martial Arts Mingara" at bounding box center [626, 60] width 183 height 20
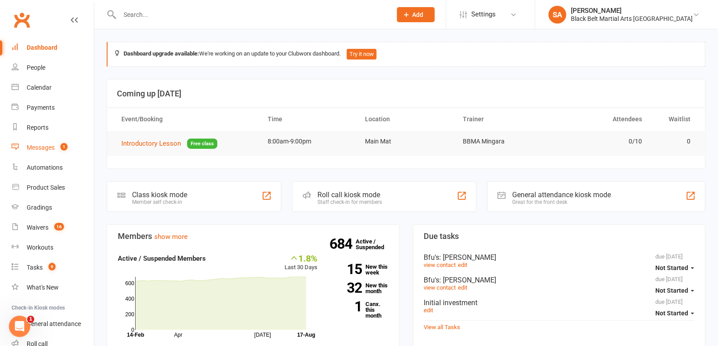
click at [47, 151] on link "Messages 1" at bounding box center [53, 148] width 82 height 20
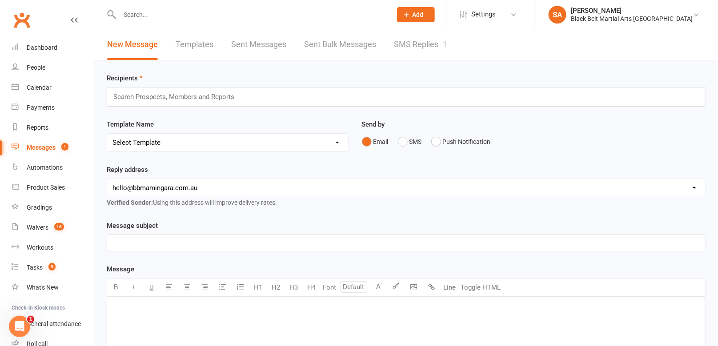
click at [414, 46] on link "SMS Replies 1" at bounding box center [420, 44] width 53 height 31
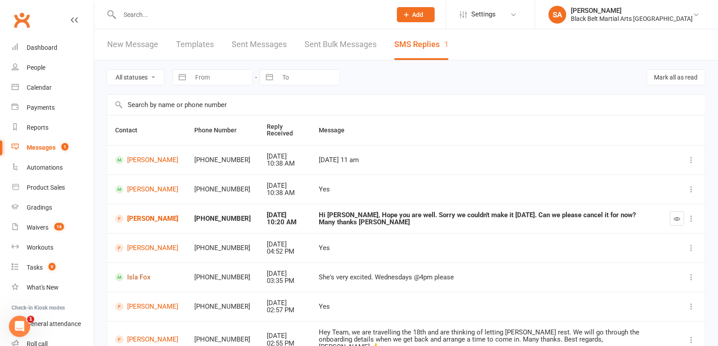
click at [135, 274] on link "Isla Fox" at bounding box center [146, 277] width 63 height 8
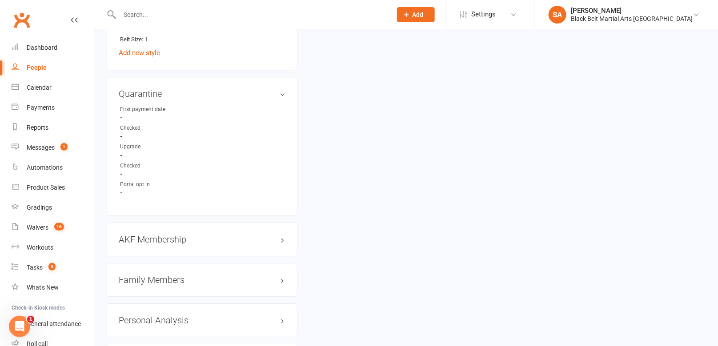
scroll to position [819, 0]
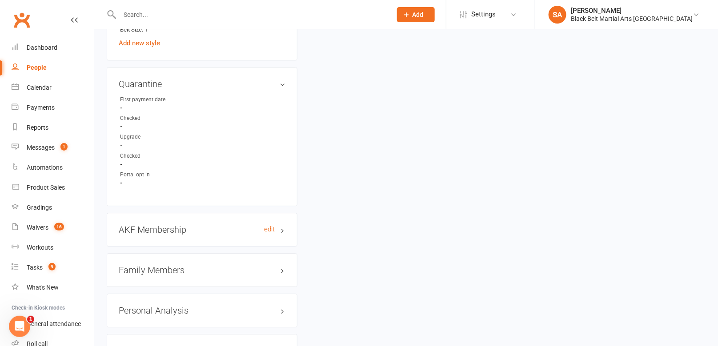
click at [139, 226] on h3 "AKF Membership edit" at bounding box center [202, 230] width 167 height 10
click at [138, 265] on h3 "Family Members" at bounding box center [202, 270] width 167 height 10
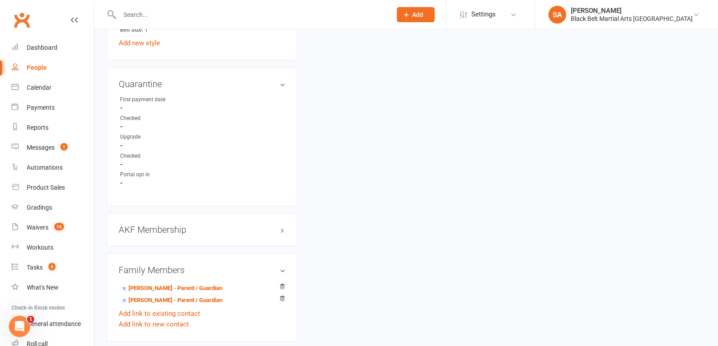
scroll to position [0, 0]
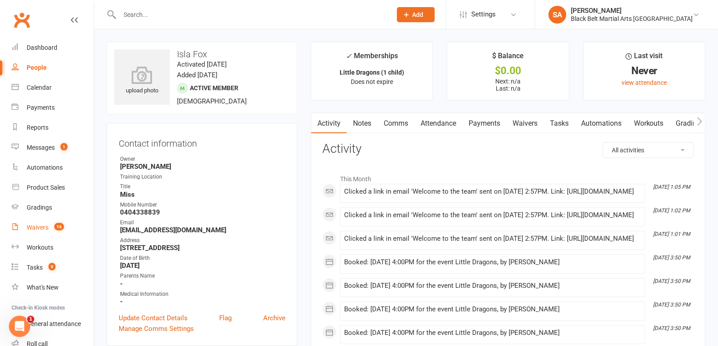
click at [32, 225] on div "Waivers" at bounding box center [38, 227] width 22 height 7
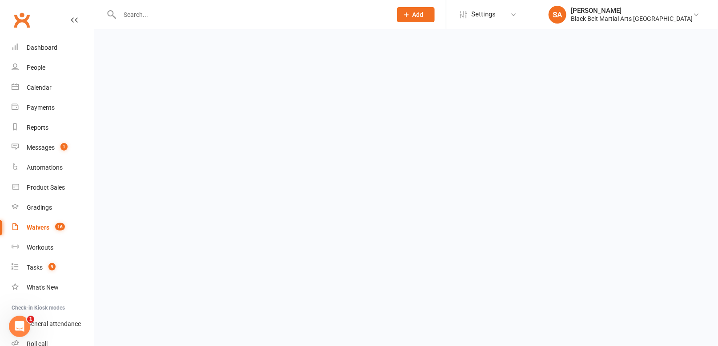
select select "100"
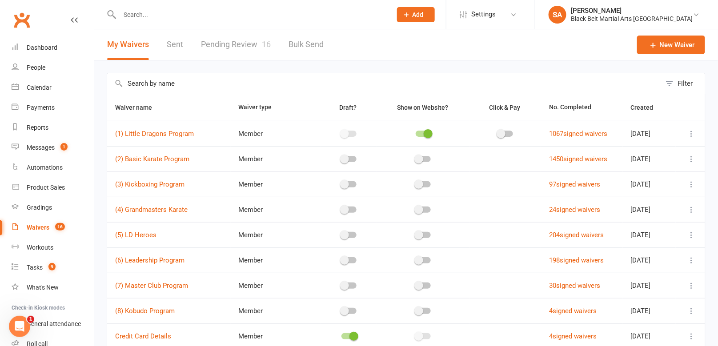
click at [251, 48] on link "Pending Review 16" at bounding box center [236, 44] width 70 height 31
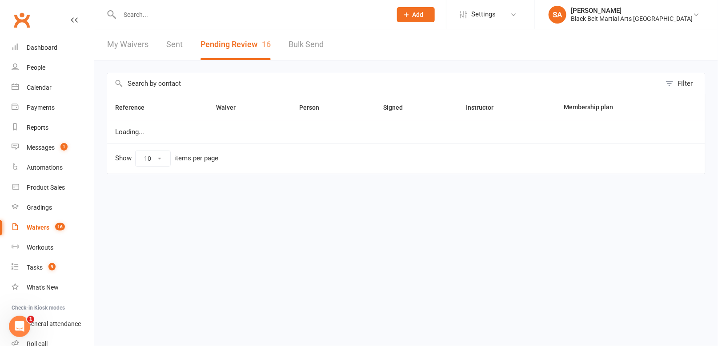
select select "50"
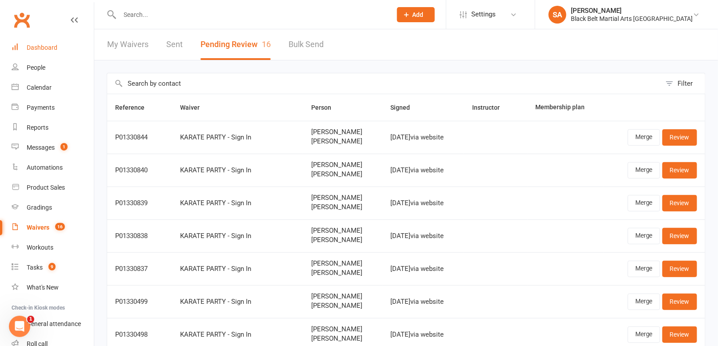
click at [50, 48] on div "Dashboard" at bounding box center [42, 47] width 31 height 7
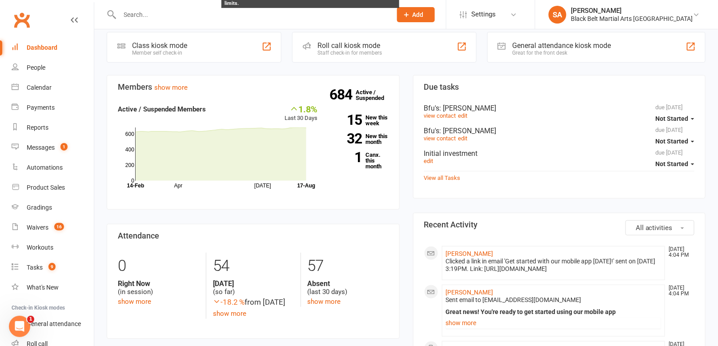
scroll to position [169, 0]
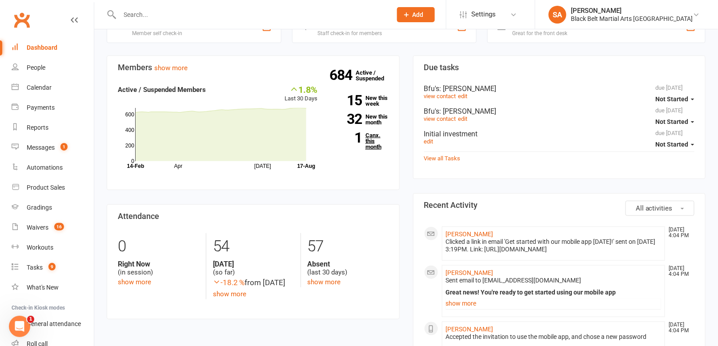
click at [374, 135] on link "1 Canx. this month" at bounding box center [360, 140] width 58 height 17
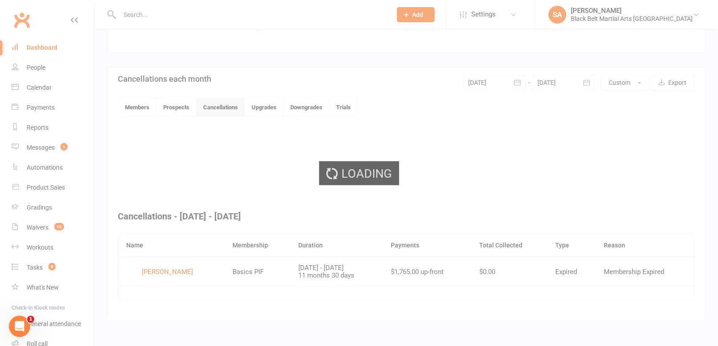
scroll to position [172, 0]
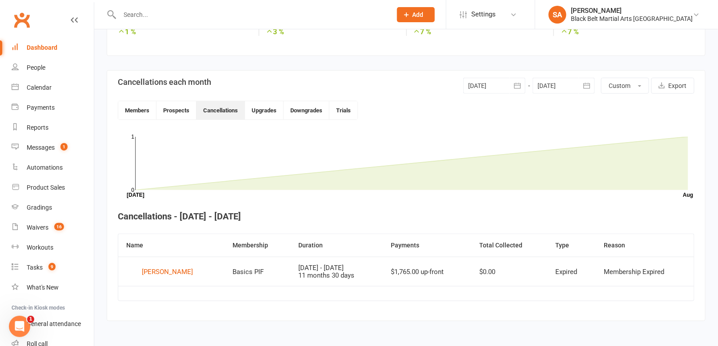
click at [46, 46] on div "Dashboard" at bounding box center [42, 47] width 31 height 7
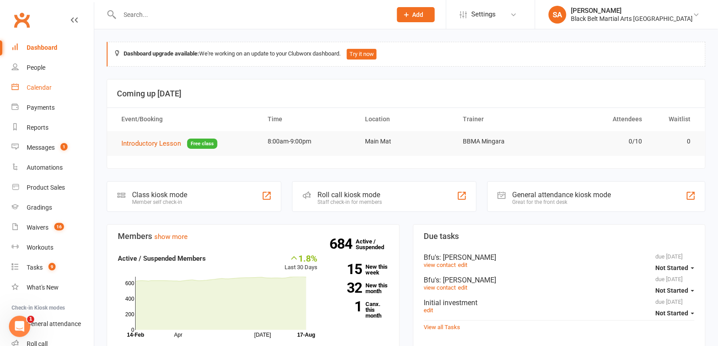
click at [27, 88] on div "Calendar" at bounding box center [39, 87] width 25 height 7
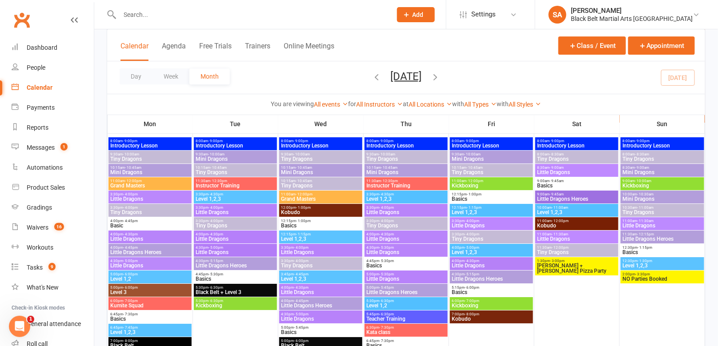
scroll to position [1037, 0]
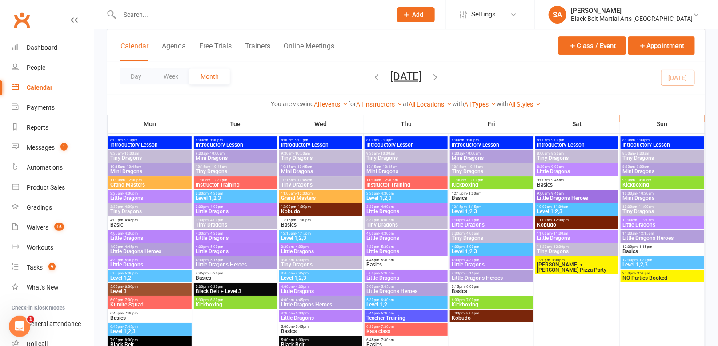
click at [129, 158] on span "Tiny Dragons" at bounding box center [150, 158] width 80 height 5
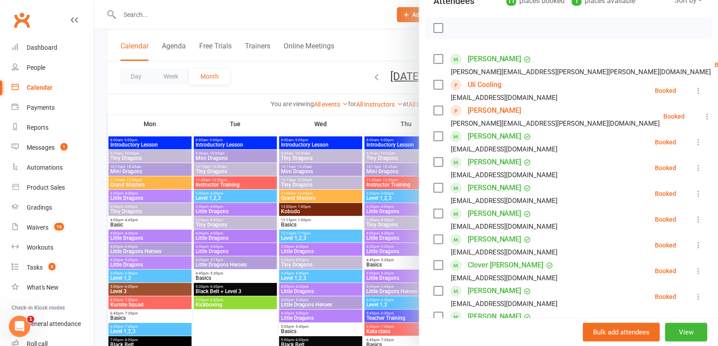
scroll to position [110, 0]
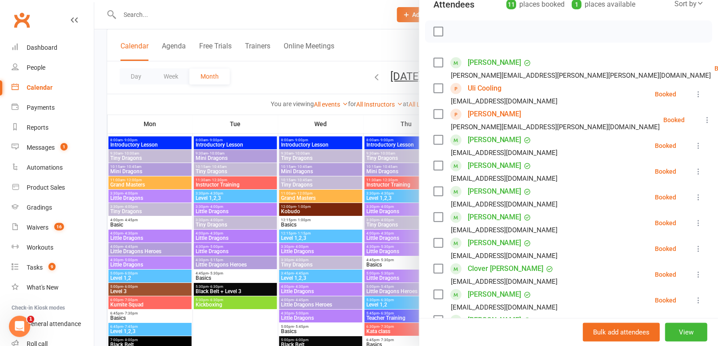
click at [137, 169] on div at bounding box center [406, 173] width 624 height 346
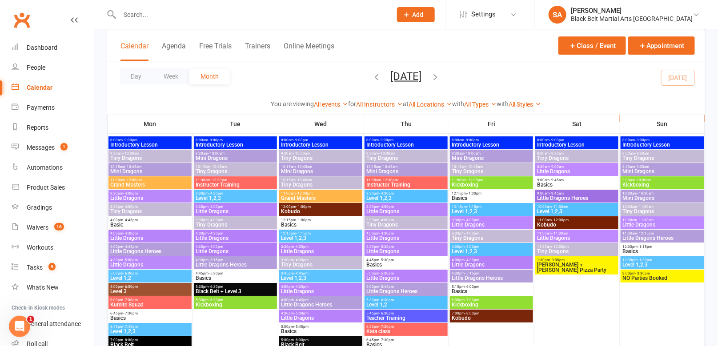
click at [139, 170] on span "Mini Dragons" at bounding box center [150, 171] width 80 height 5
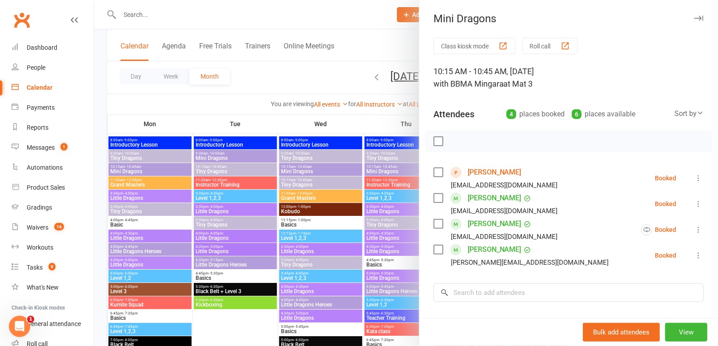
click at [271, 207] on div at bounding box center [406, 173] width 624 height 346
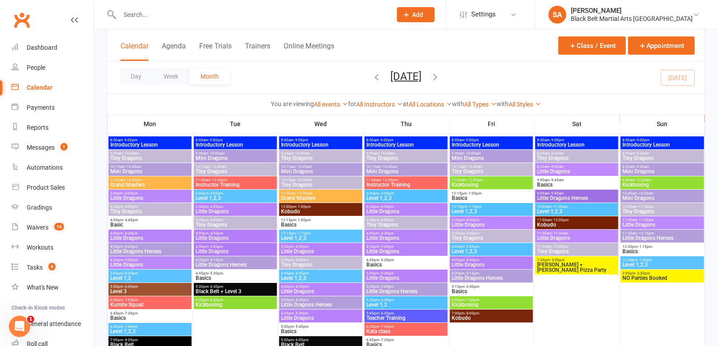
click at [162, 211] on span "Tiny Dragons" at bounding box center [150, 211] width 80 height 5
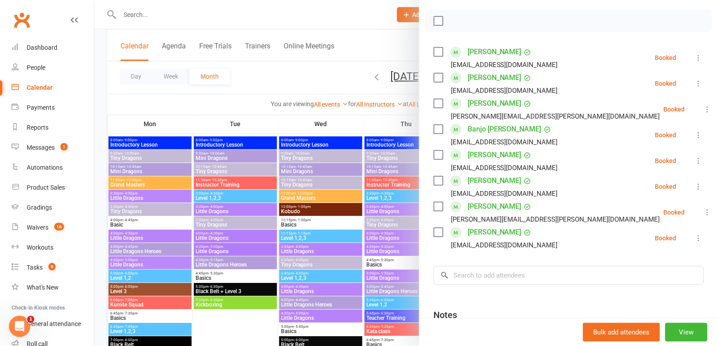
scroll to position [119, 0]
click at [200, 188] on div at bounding box center [406, 173] width 624 height 346
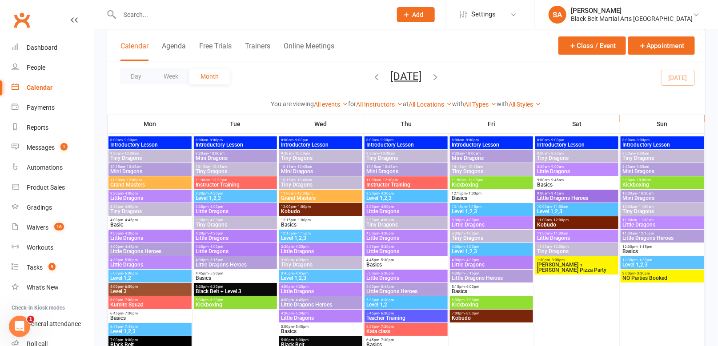
click at [144, 197] on span "Little Dragons" at bounding box center [150, 198] width 80 height 5
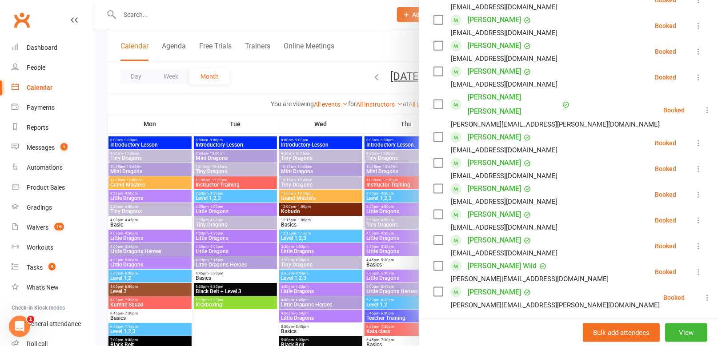
scroll to position [376, 0]
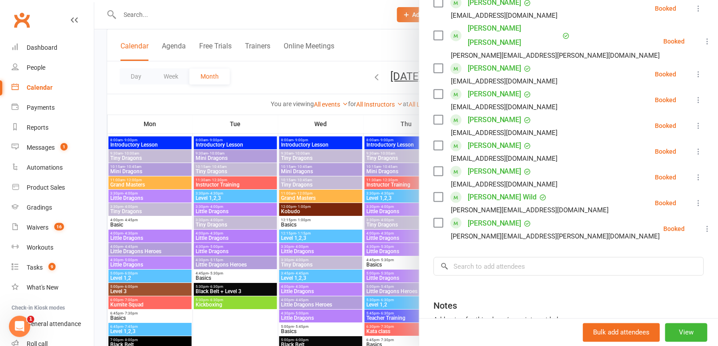
click at [124, 194] on div at bounding box center [406, 173] width 624 height 346
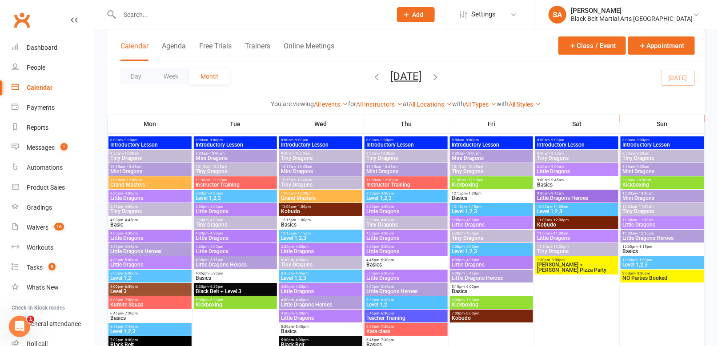
click at [128, 237] on span "Little Dragons" at bounding box center [150, 238] width 80 height 5
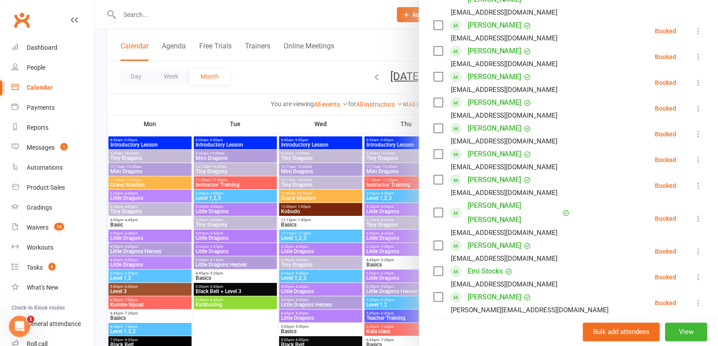
scroll to position [322, 0]
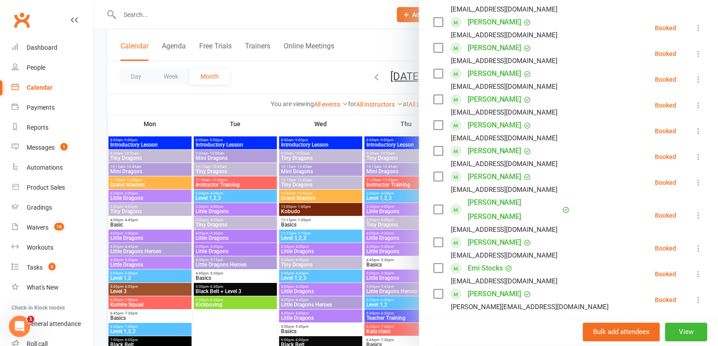
click at [284, 176] on div at bounding box center [406, 173] width 624 height 346
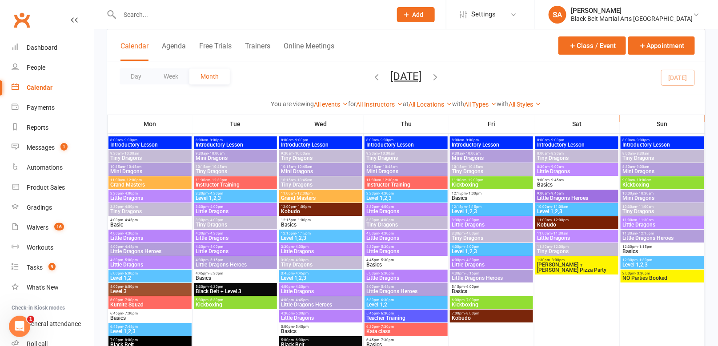
click at [122, 254] on div "4:00pm - 4:45pm Little Dragons Heroes" at bounding box center [149, 249] width 83 height 13
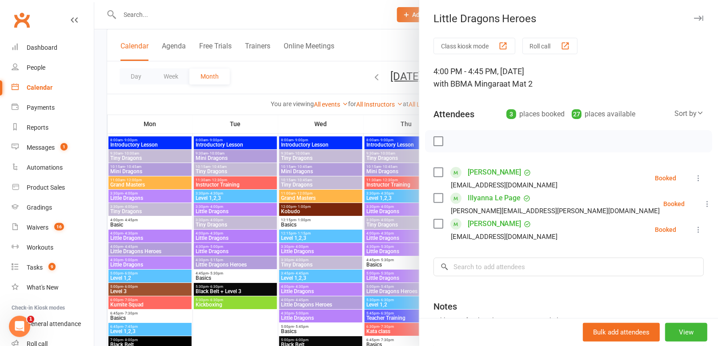
click at [493, 175] on link "Isaac Bardsley" at bounding box center [495, 172] width 54 height 14
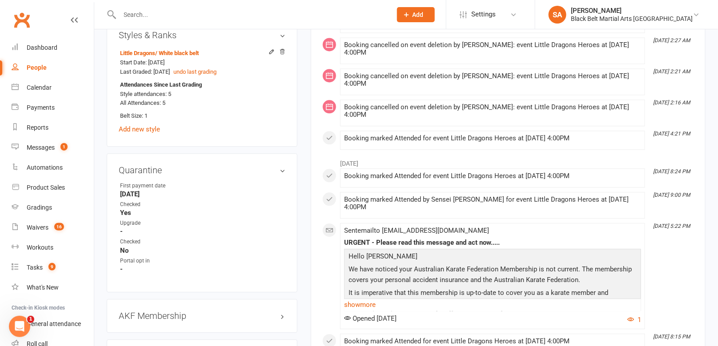
scroll to position [732, 0]
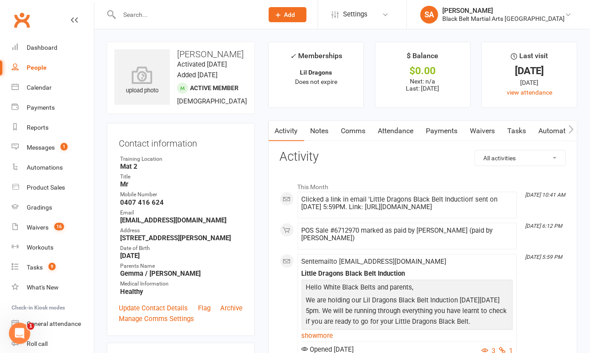
click at [196, 18] on input "text" at bounding box center [186, 14] width 140 height 12
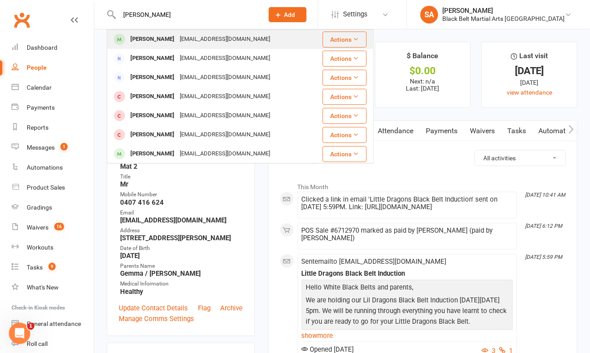
type input "Maisie Barnes"
click at [190, 40] on div "kyliebarnes@y7mail.com" at bounding box center [225, 39] width 96 height 13
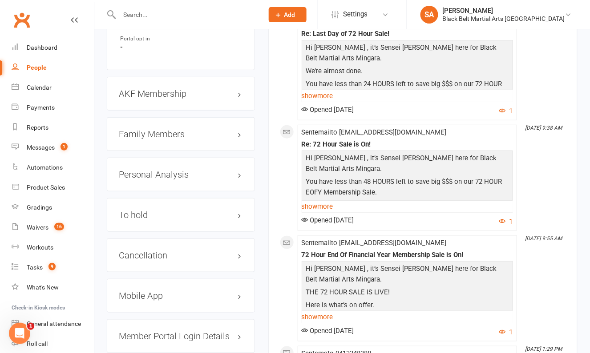
scroll to position [967, 0]
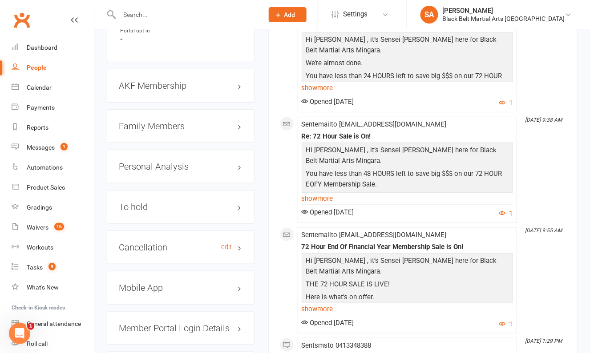
click at [149, 253] on h3 "Cancellation edit" at bounding box center [181, 248] width 124 height 10
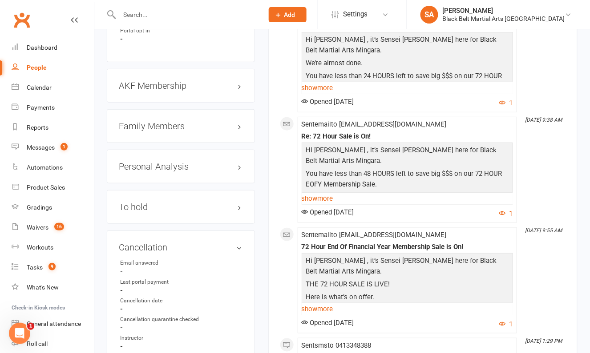
click at [147, 18] on input "text" at bounding box center [186, 14] width 140 height 12
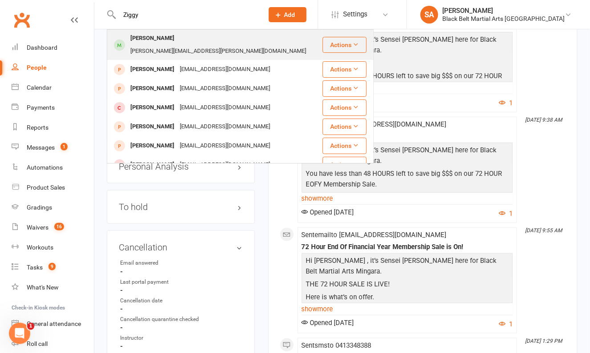
type input "Ziggy"
click at [158, 43] on div "Ziggy Kerslake" at bounding box center [152, 38] width 49 height 13
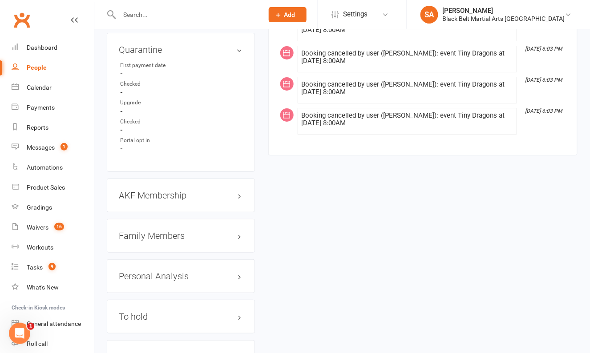
scroll to position [870, 0]
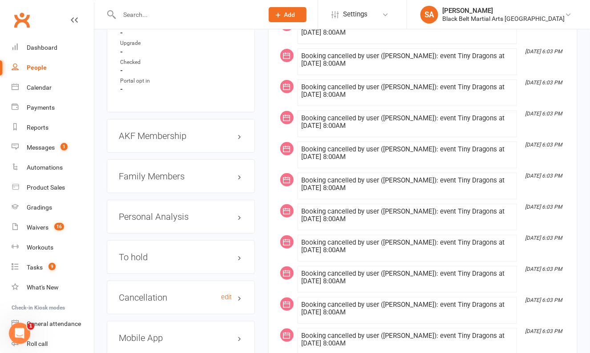
click at [148, 293] on h3 "Cancellation edit" at bounding box center [181, 298] width 124 height 10
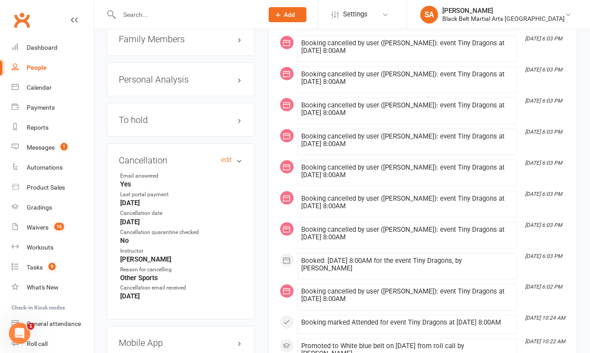
scroll to position [1041, 0]
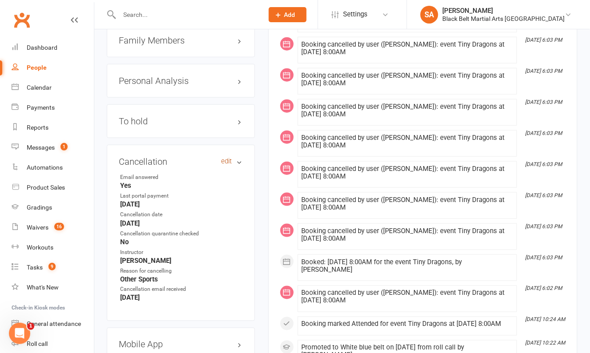
click at [226, 159] on link "edit" at bounding box center [226, 162] width 11 height 8
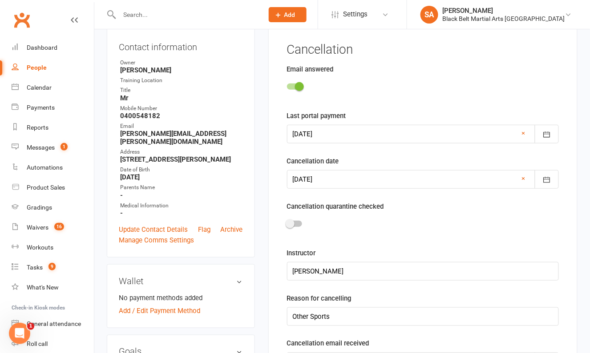
scroll to position [76, 0]
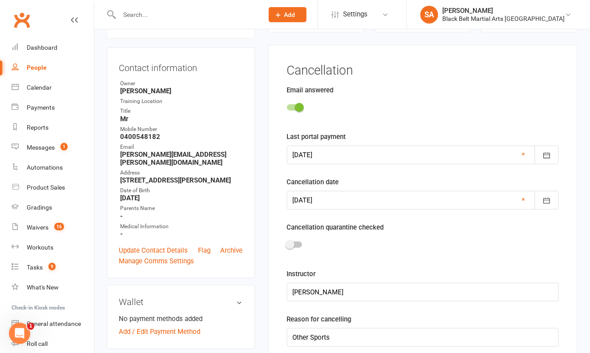
click at [296, 104] on span at bounding box center [299, 107] width 9 height 9
click at [287, 106] on input "checkbox" at bounding box center [287, 106] width 0 height 0
click at [524, 154] on link "×" at bounding box center [523, 154] width 4 height 11
click at [524, 200] on link "×" at bounding box center [523, 199] width 4 height 11
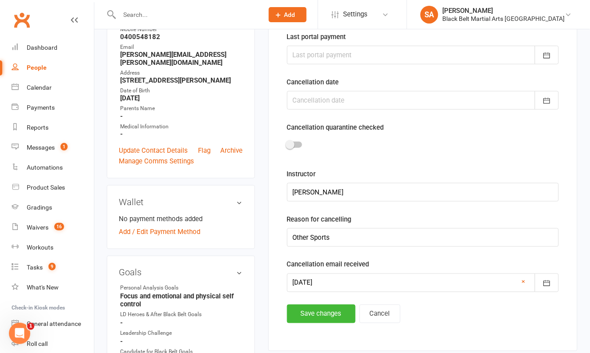
scroll to position [189, 0]
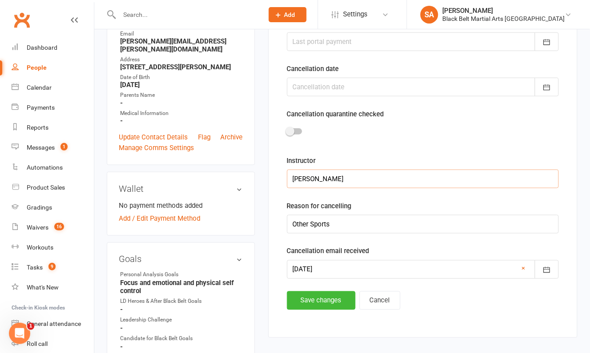
drag, startPoint x: 353, startPoint y: 182, endPoint x: 210, endPoint y: 180, distance: 142.7
drag, startPoint x: 359, startPoint y: 224, endPoint x: 248, endPoint y: 216, distance: 111.8
click at [523, 268] on link "×" at bounding box center [523, 269] width 4 height 11
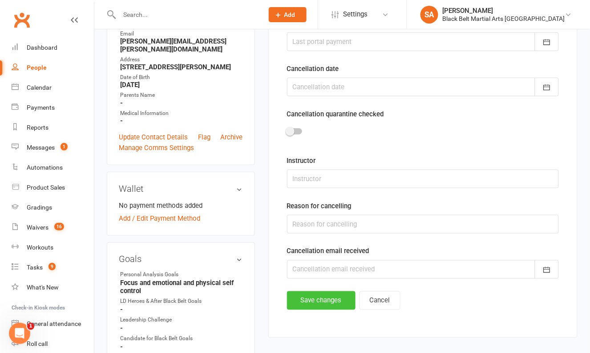
click at [310, 299] on button "Save changes" at bounding box center [321, 301] width 68 height 19
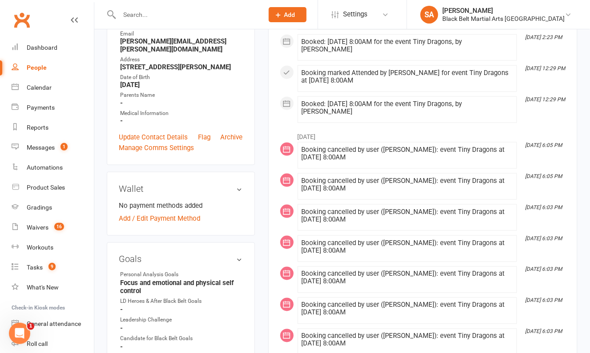
scroll to position [0, 0]
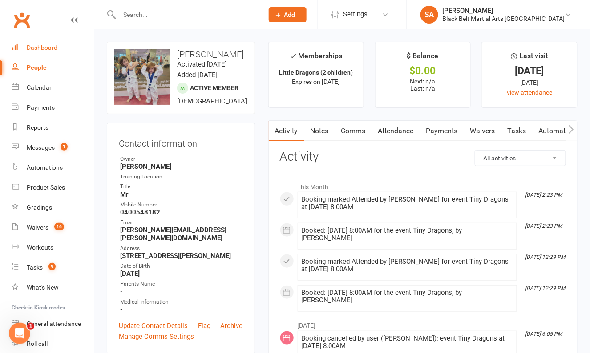
click at [56, 55] on link "Dashboard" at bounding box center [53, 48] width 82 height 20
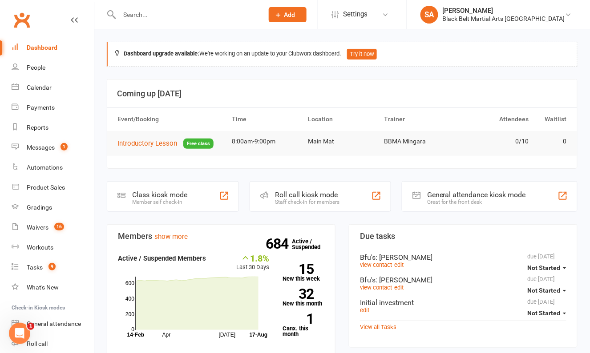
scroll to position [270, 0]
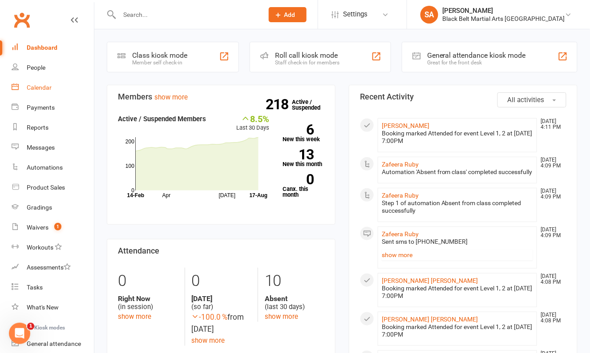
click at [41, 92] on link "Calendar" at bounding box center [53, 88] width 82 height 20
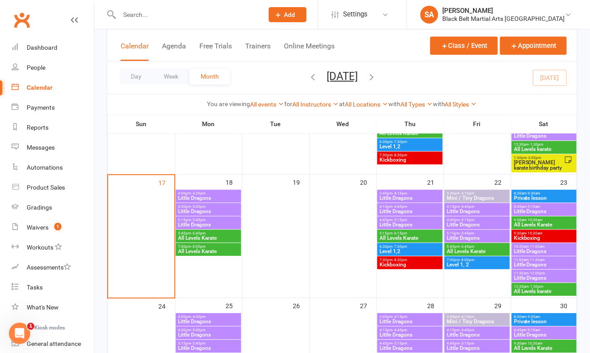
scroll to position [473, 0]
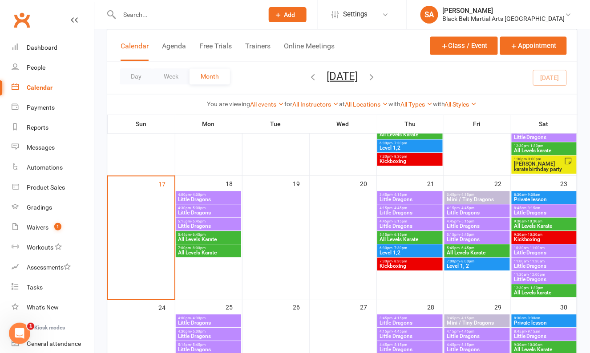
click at [223, 195] on span "4:00pm - 4:30pm" at bounding box center [207, 195] width 61 height 4
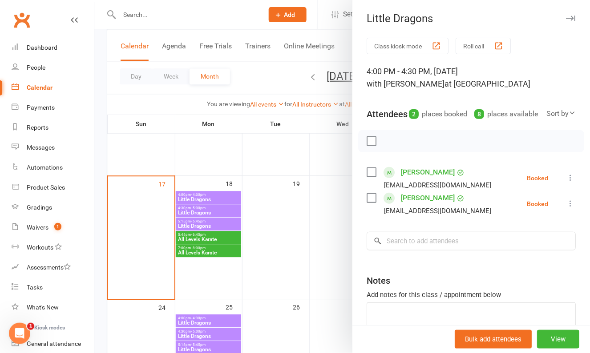
click at [221, 195] on div at bounding box center [341, 176] width 495 height 353
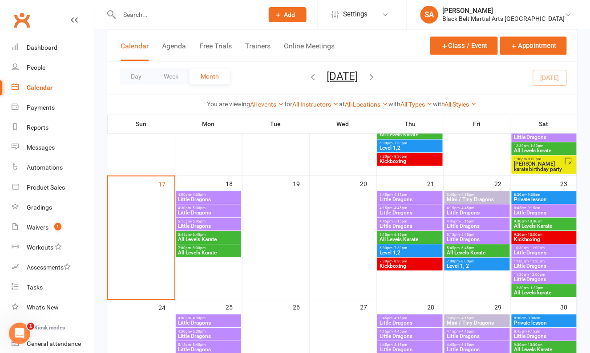
click at [215, 210] on span "Little Dragons" at bounding box center [207, 212] width 61 height 5
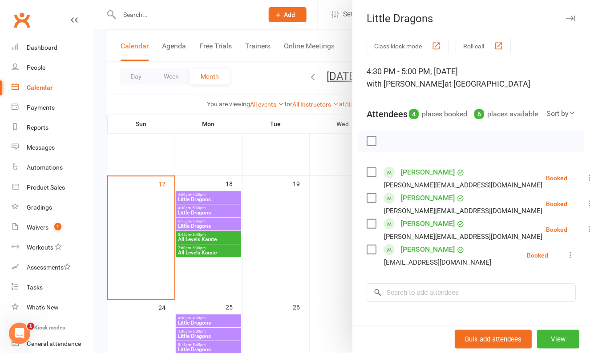
click at [215, 210] on div at bounding box center [341, 176] width 495 height 353
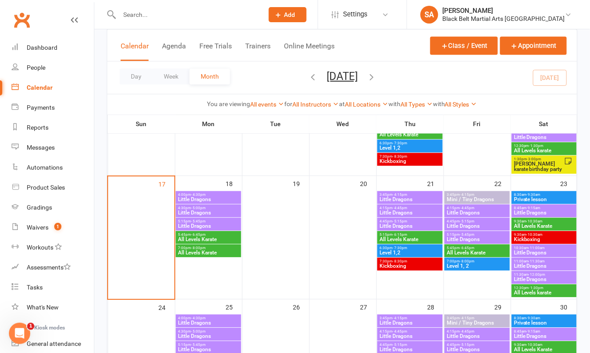
click at [213, 224] on span "Little Dragons" at bounding box center [207, 226] width 61 height 5
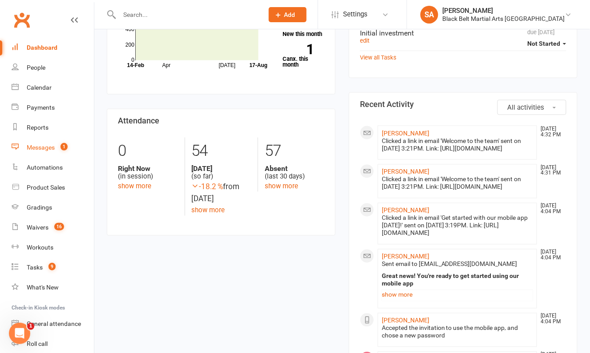
click at [45, 150] on div "Messages" at bounding box center [41, 147] width 28 height 7
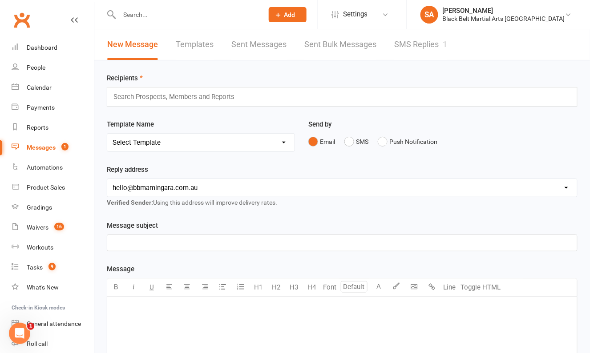
click at [411, 43] on link "SMS Replies 1" at bounding box center [420, 44] width 53 height 31
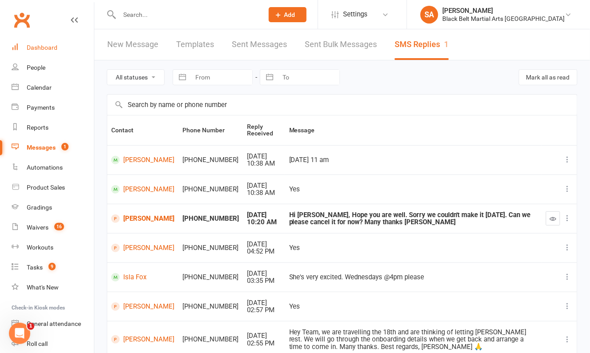
click at [52, 54] on link "Dashboard" at bounding box center [53, 48] width 82 height 20
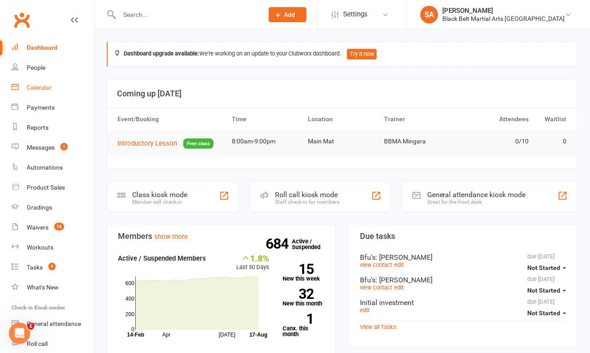
click at [33, 88] on div "Calendar" at bounding box center [39, 87] width 25 height 7
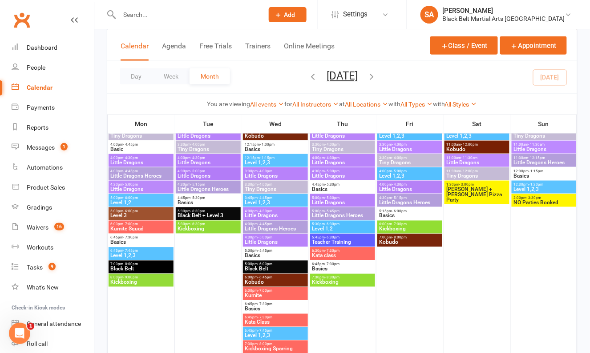
scroll to position [1070, 0]
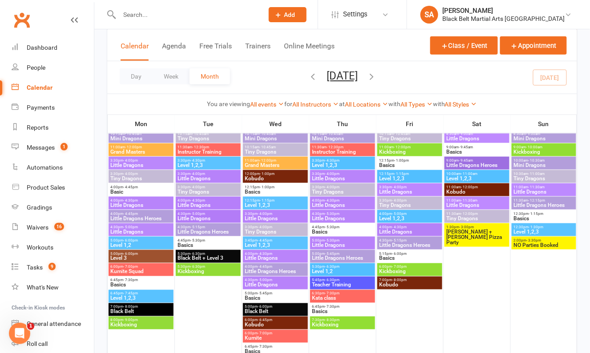
click at [131, 215] on span "- 4:45pm" at bounding box center [131, 214] width 15 height 4
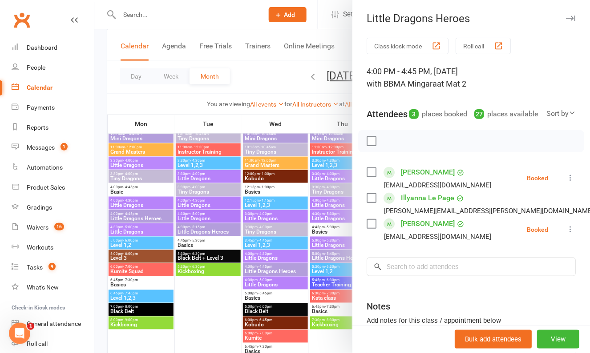
click at [369, 146] on label at bounding box center [370, 141] width 9 height 9
click at [429, 146] on icon "button" at bounding box center [428, 141] width 10 height 10
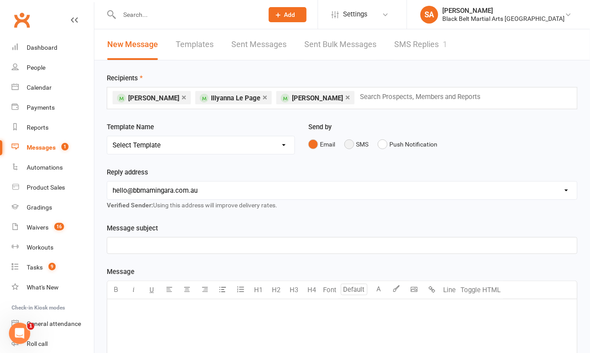
click at [353, 142] on button "SMS" at bounding box center [356, 144] width 24 height 17
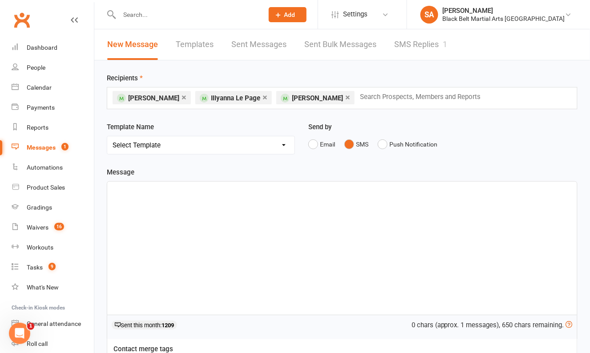
click at [239, 237] on div "﻿" at bounding box center [341, 248] width 469 height 133
click at [294, 191] on span "Hello, just want to let you know that we are down a instructor [DATE]" at bounding box center [214, 190] width 204 height 8
click at [261, 190] on span "Hello, just want to let you know that we are down a instructor [DATE]" at bounding box center [214, 190] width 204 height 8
click at [297, 188] on span "Hello, just want to let you know that we are down an instructor [DATE]" at bounding box center [216, 190] width 208 height 8
click at [343, 192] on p "Hello, just want to let you know that we are down an instructor [DATE]" at bounding box center [341, 189] width 459 height 11
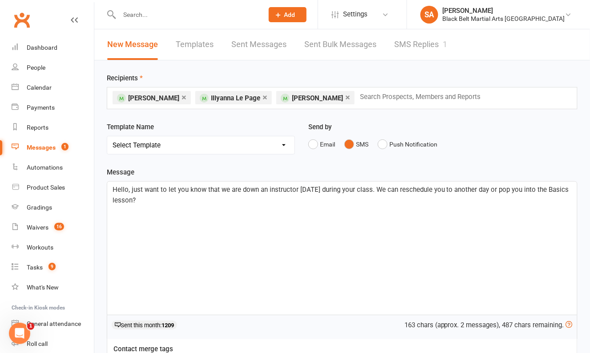
click at [494, 189] on span "Hello, just want to let you know that we are down an instructor [DATE] during y…" at bounding box center [341, 195] width 458 height 19
click at [165, 199] on span "Hello, just want to let you know that we are down an instructor [DATE] during y…" at bounding box center [339, 195] width 455 height 19
drag, startPoint x: 184, startPoint y: 200, endPoint x: 167, endPoint y: 198, distance: 17.9
click at [167, 198] on span "Hello, just want to let you know that we are down an instructor [DATE] during y…" at bounding box center [339, 195] width 455 height 19
click at [177, 199] on p "Hello, just want to let you know that we are down an instructor [DATE] during y…" at bounding box center [341, 194] width 459 height 21
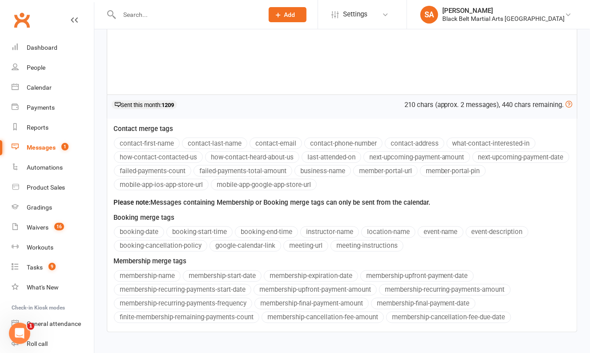
scroll to position [273, 0]
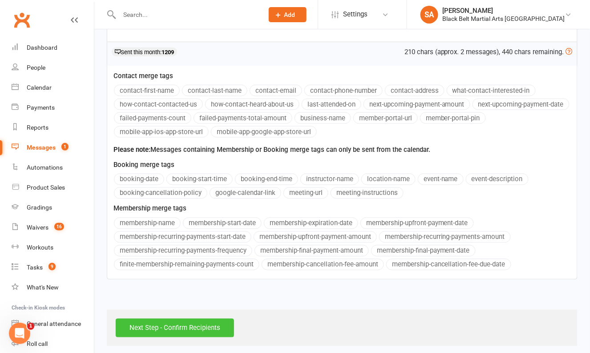
click at [167, 330] on input "Next Step - Confirm Recipients" at bounding box center [175, 328] width 118 height 19
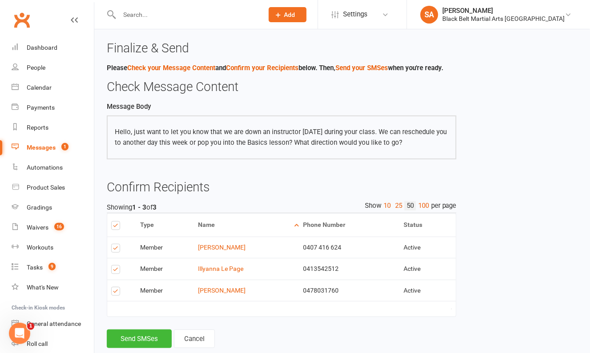
scroll to position [18, 0]
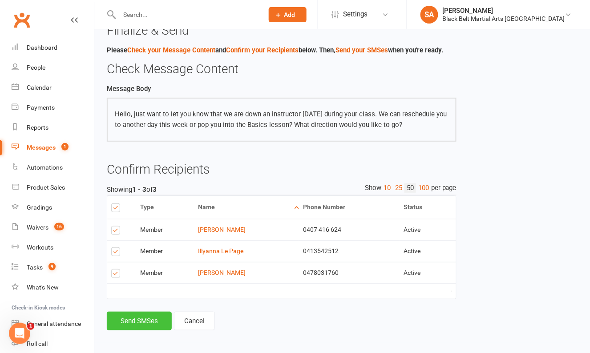
click at [141, 320] on button "Send SMSes" at bounding box center [139, 321] width 65 height 19
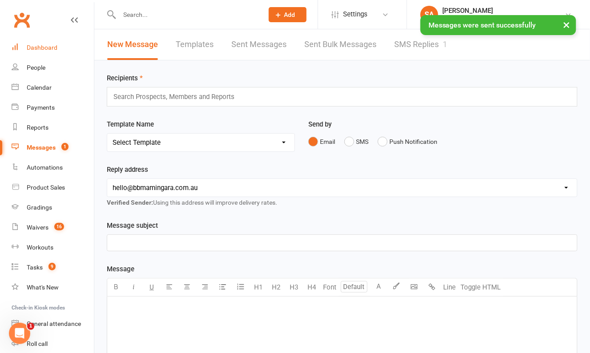
click at [49, 46] on div "Dashboard" at bounding box center [42, 47] width 31 height 7
